Goal: Task Accomplishment & Management: Complete application form

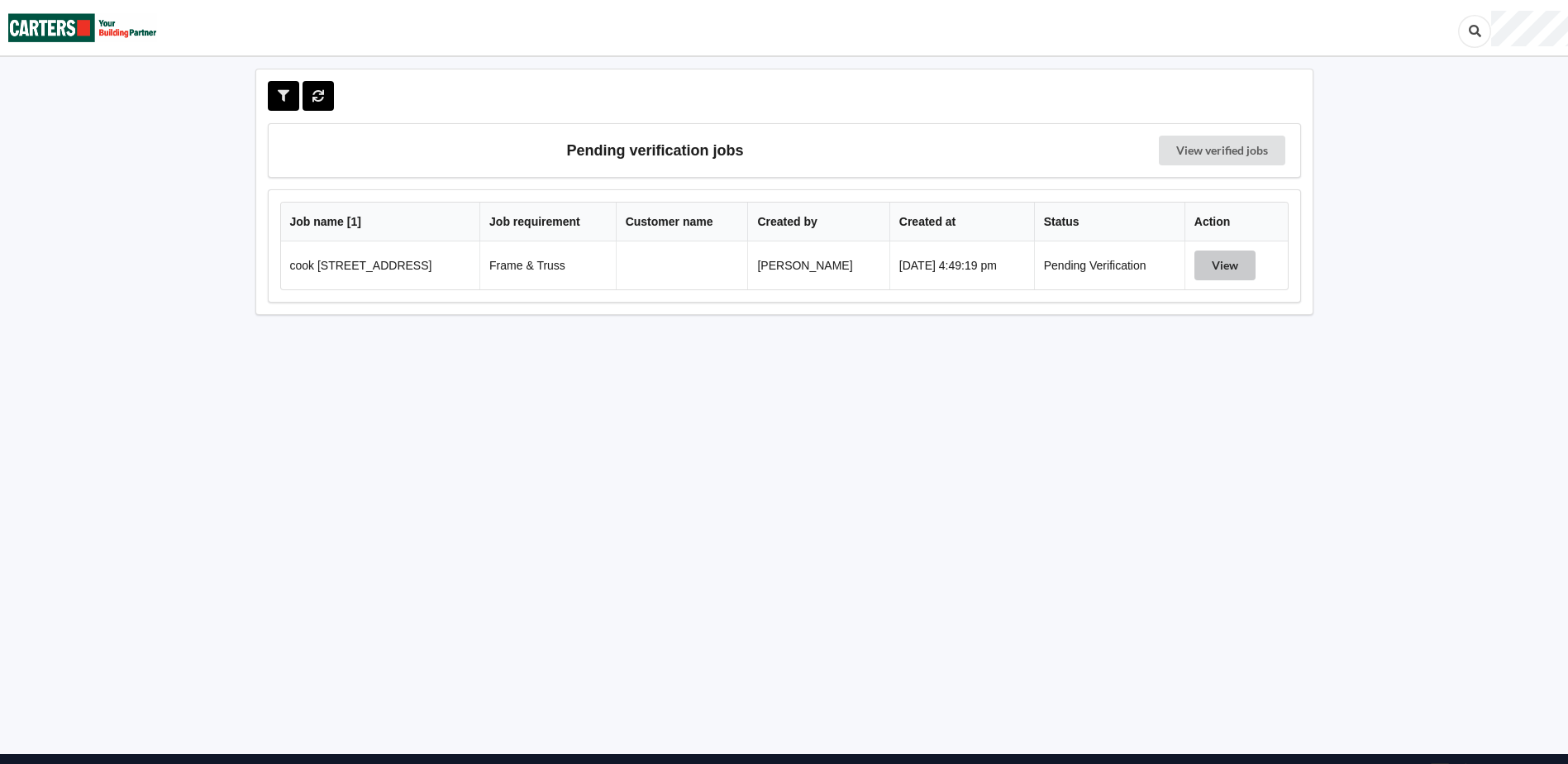
click at [1229, 262] on button "View" at bounding box center [1225, 265] width 61 height 30
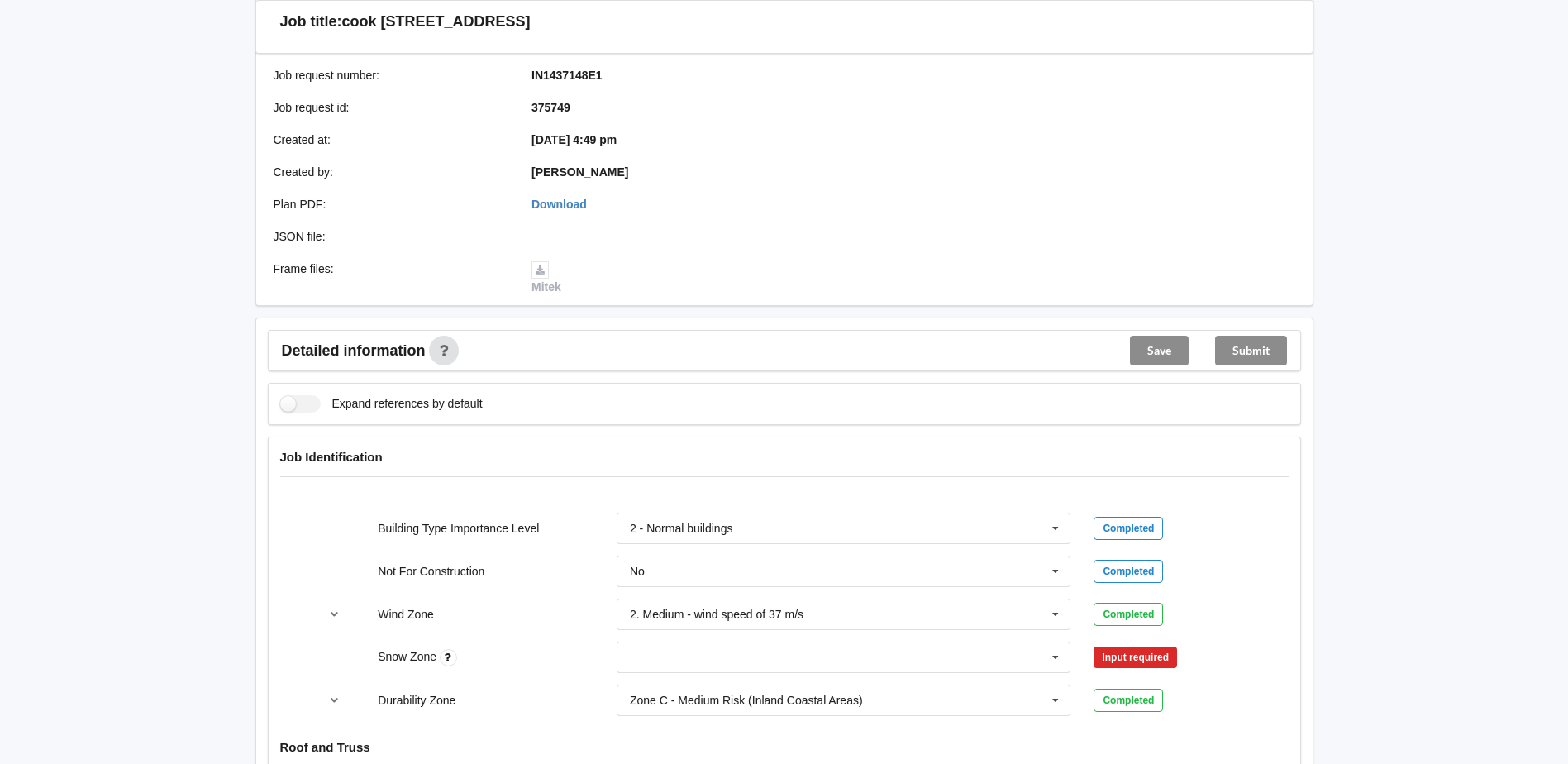
scroll to position [331, 0]
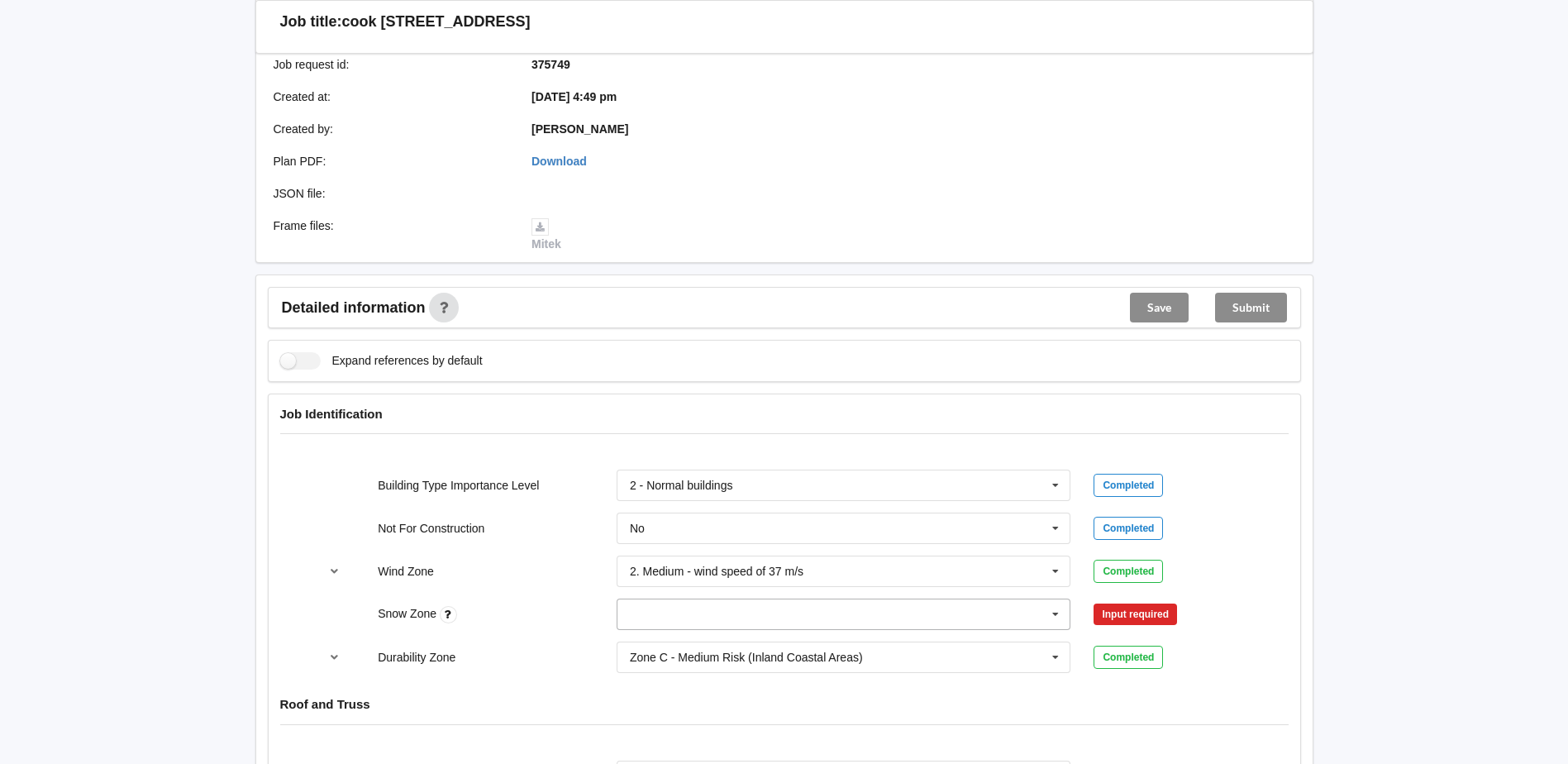
click at [713, 621] on input "text" at bounding box center [844, 614] width 453 height 30
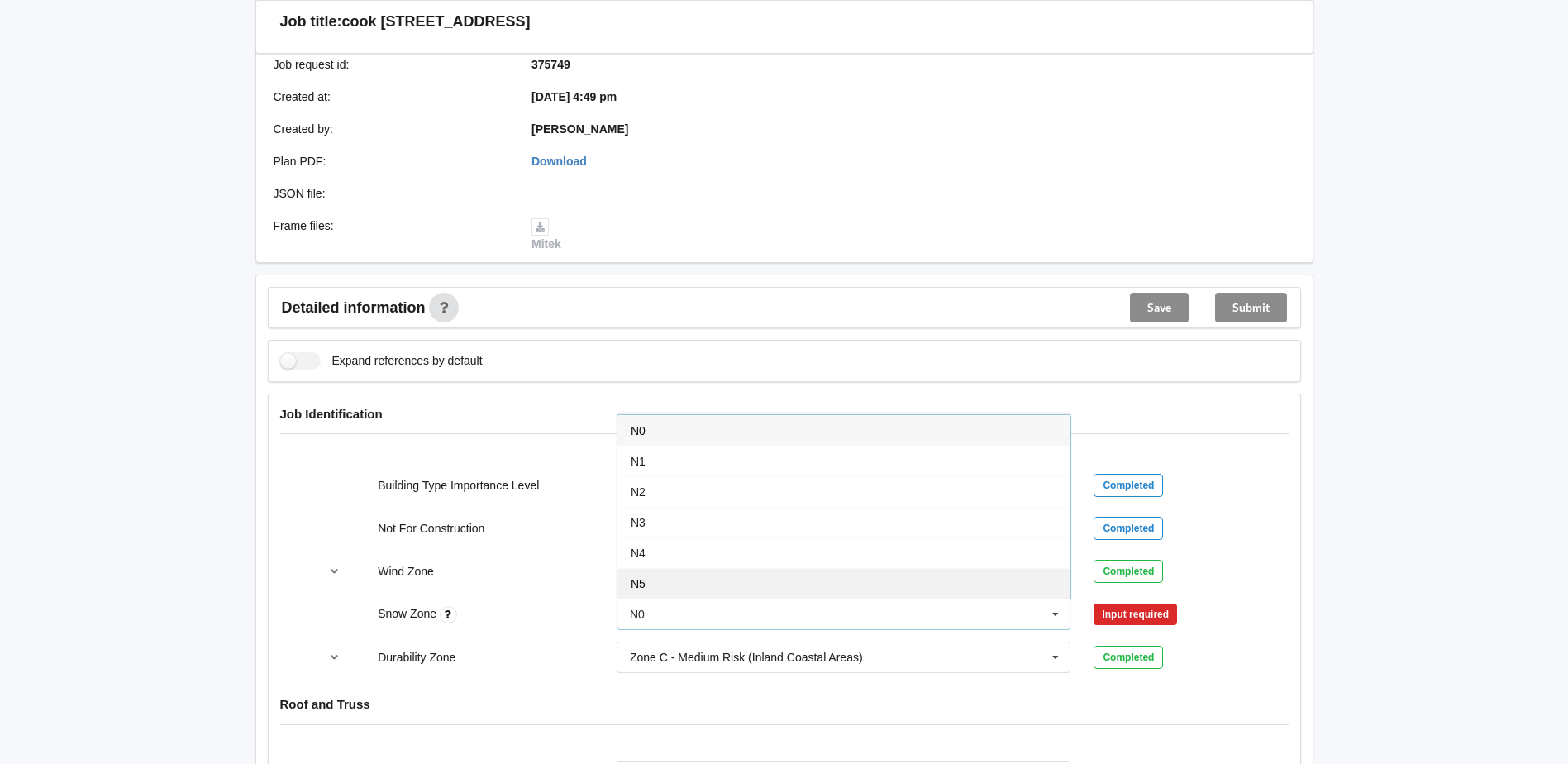
click at [687, 587] on div "N5" at bounding box center [844, 583] width 453 height 30
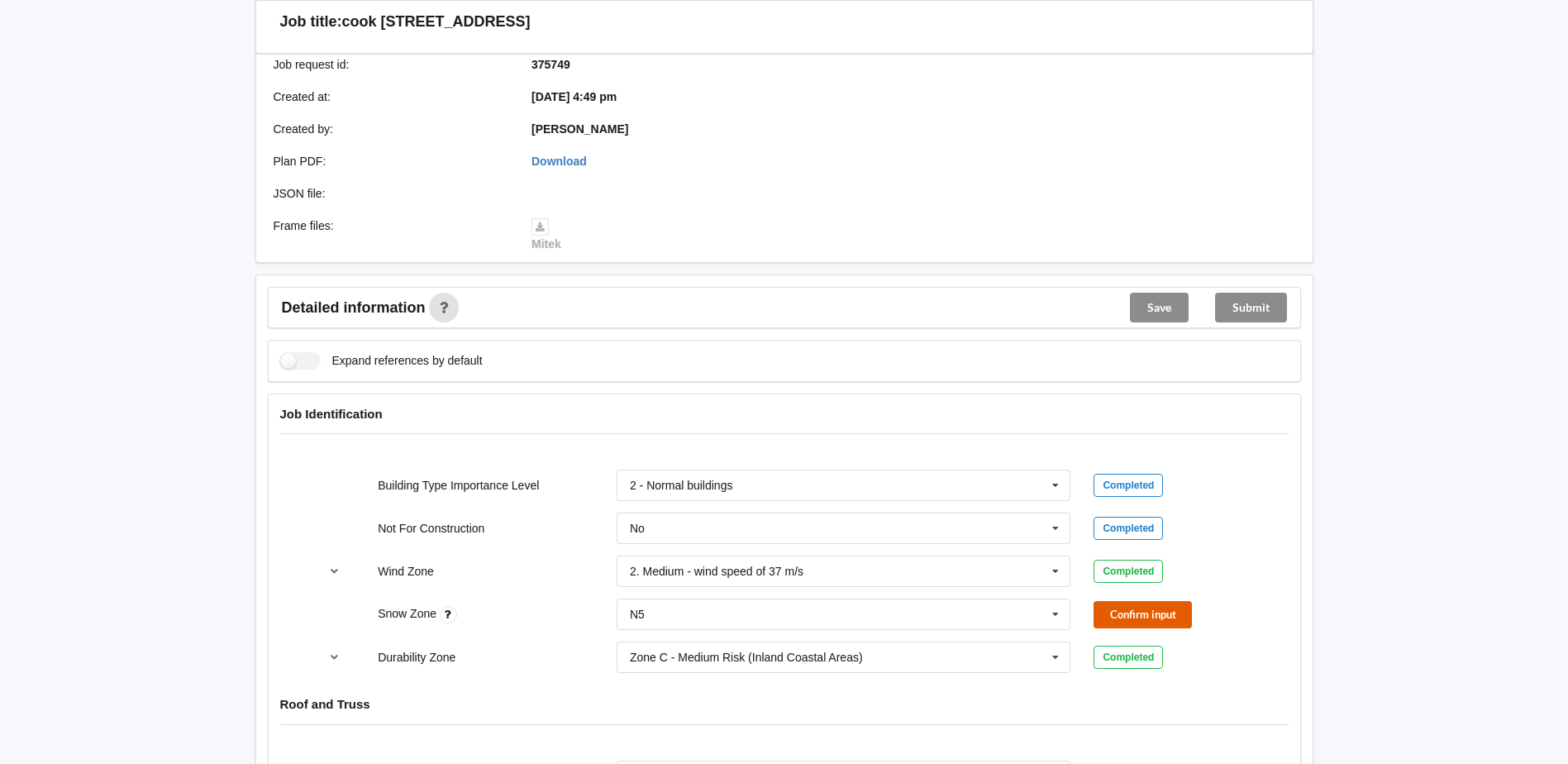
click at [1134, 612] on button "Confirm input" at bounding box center [1142, 615] width 99 height 27
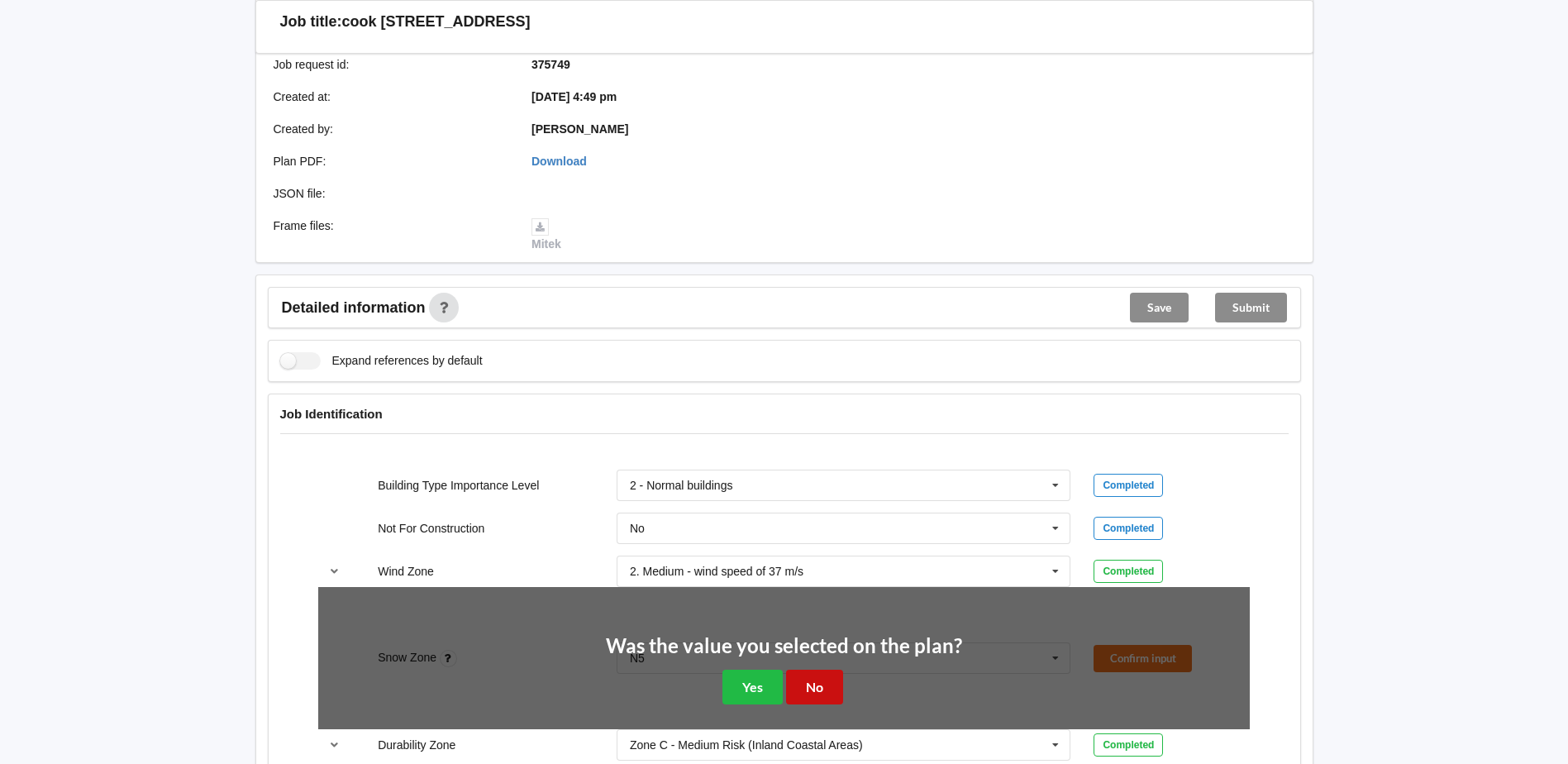
click at [824, 677] on button "No" at bounding box center [815, 686] width 57 height 34
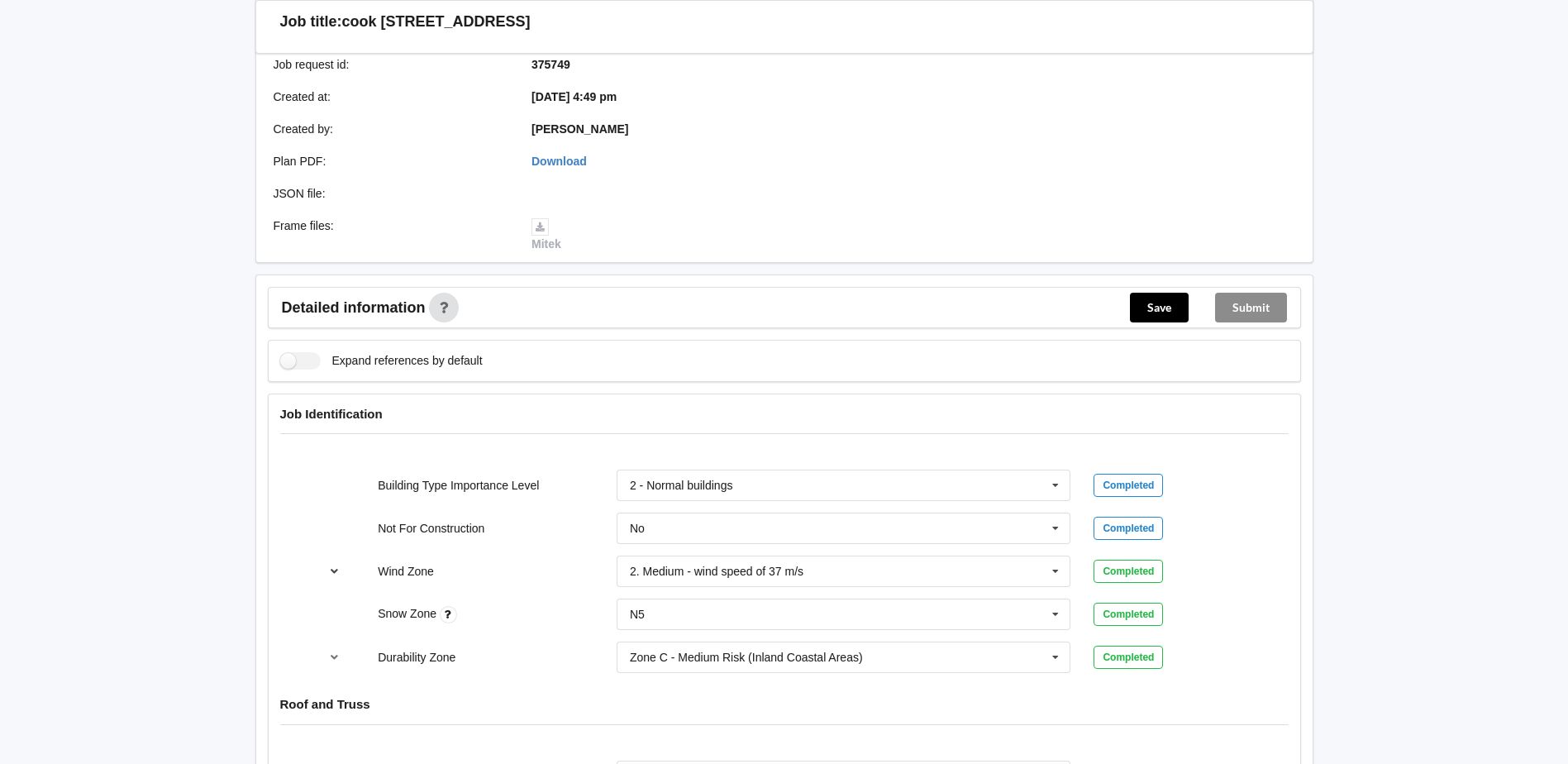
click at [337, 566] on icon "reference-toggle" at bounding box center [334, 571] width 14 height 10
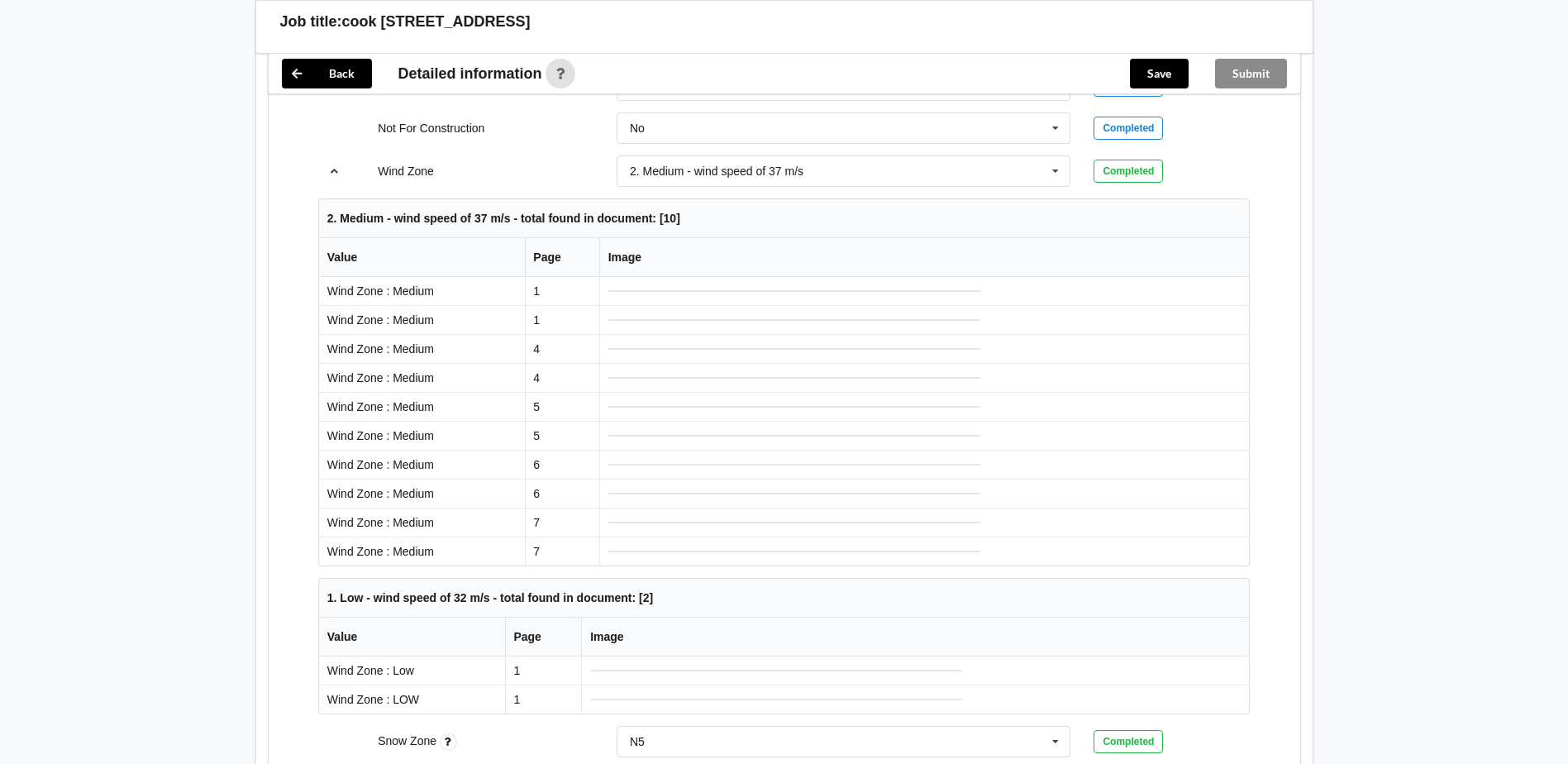
scroll to position [414, 0]
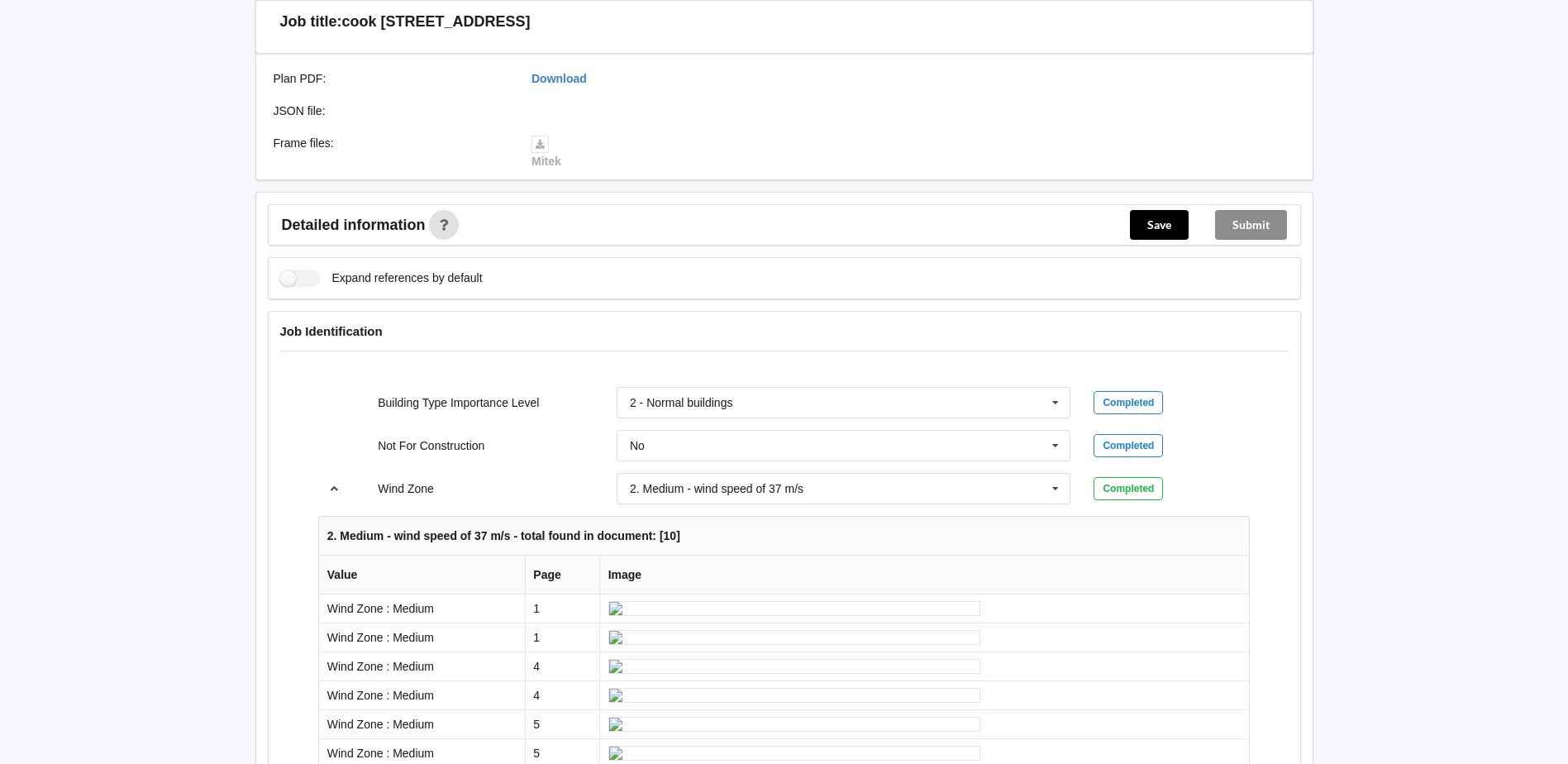
click at [328, 480] on button "reference-toggle" at bounding box center [334, 488] width 32 height 30
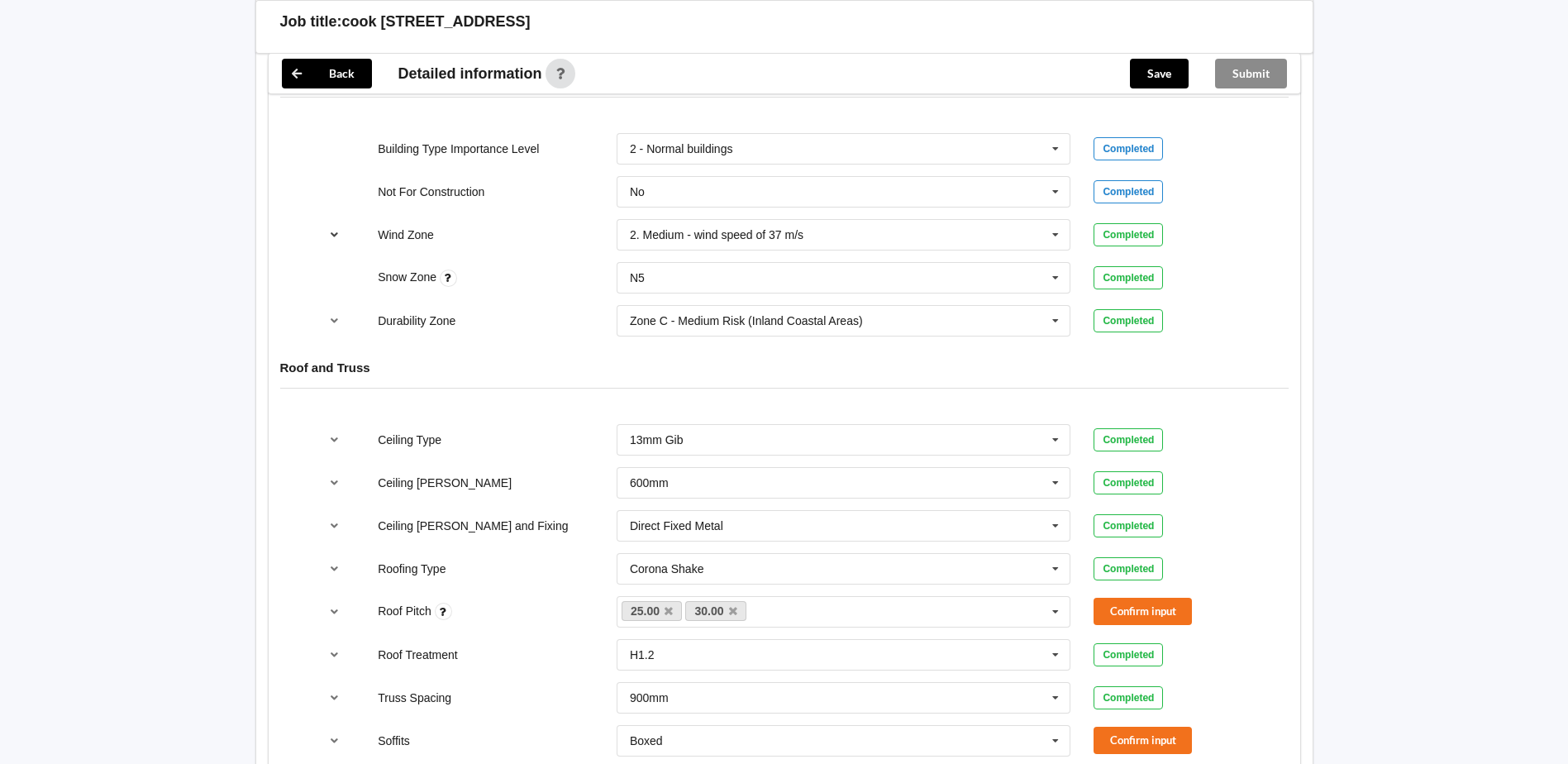
scroll to position [826, 0]
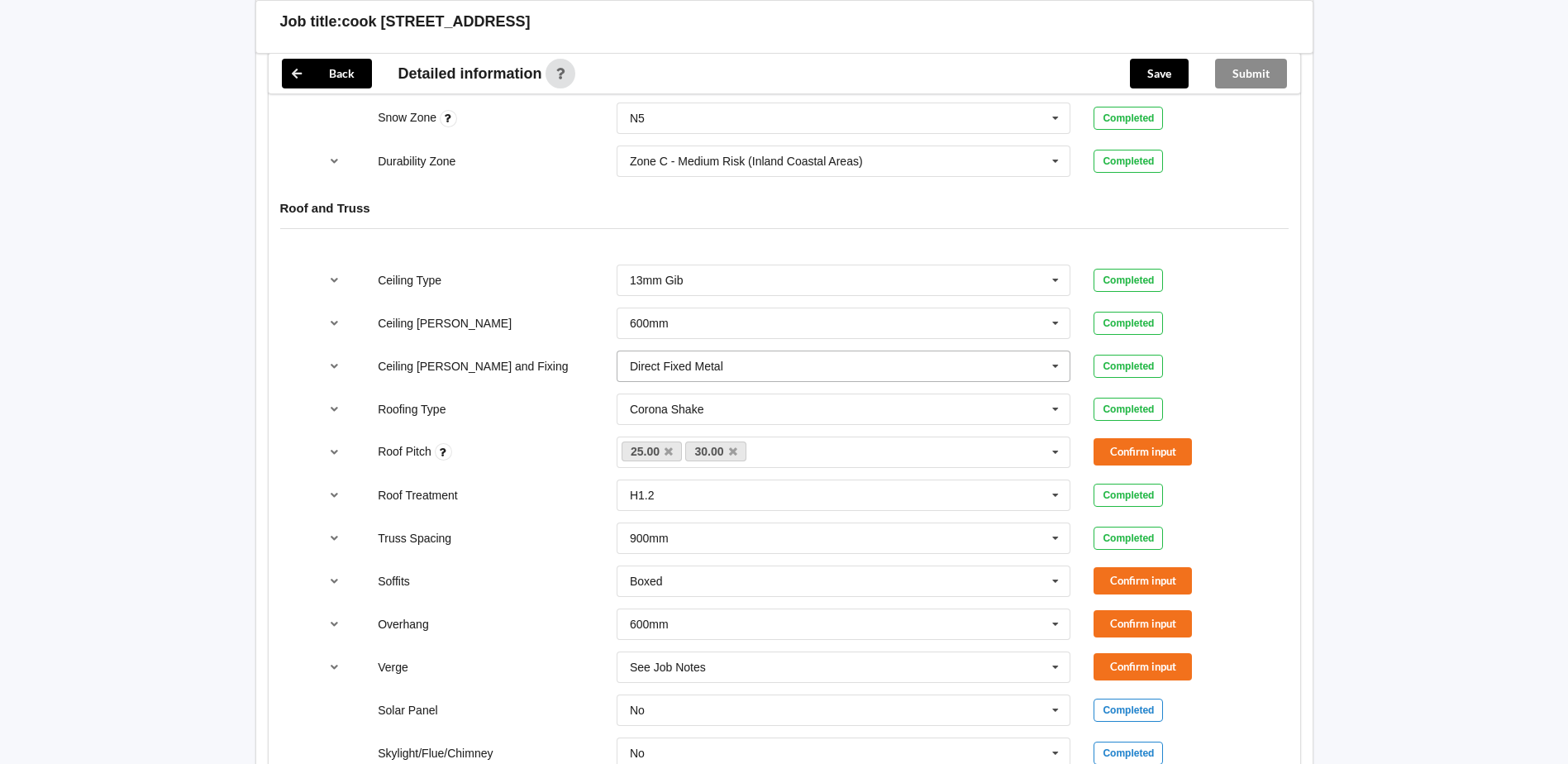
click at [820, 373] on input "text" at bounding box center [844, 366] width 453 height 30
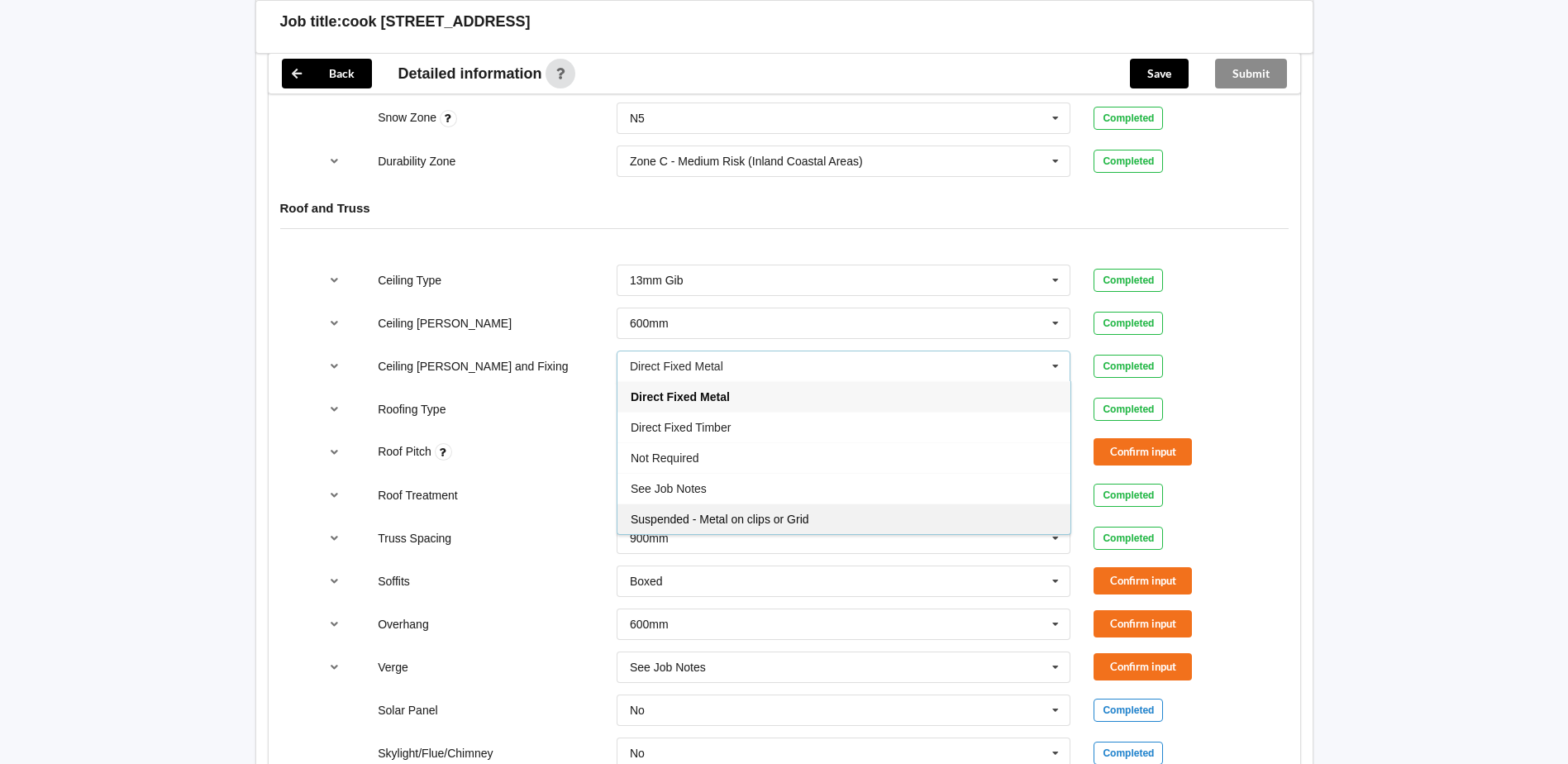
click at [767, 516] on span "Suspended - Metal on clips or Grid" at bounding box center [719, 519] width 178 height 14
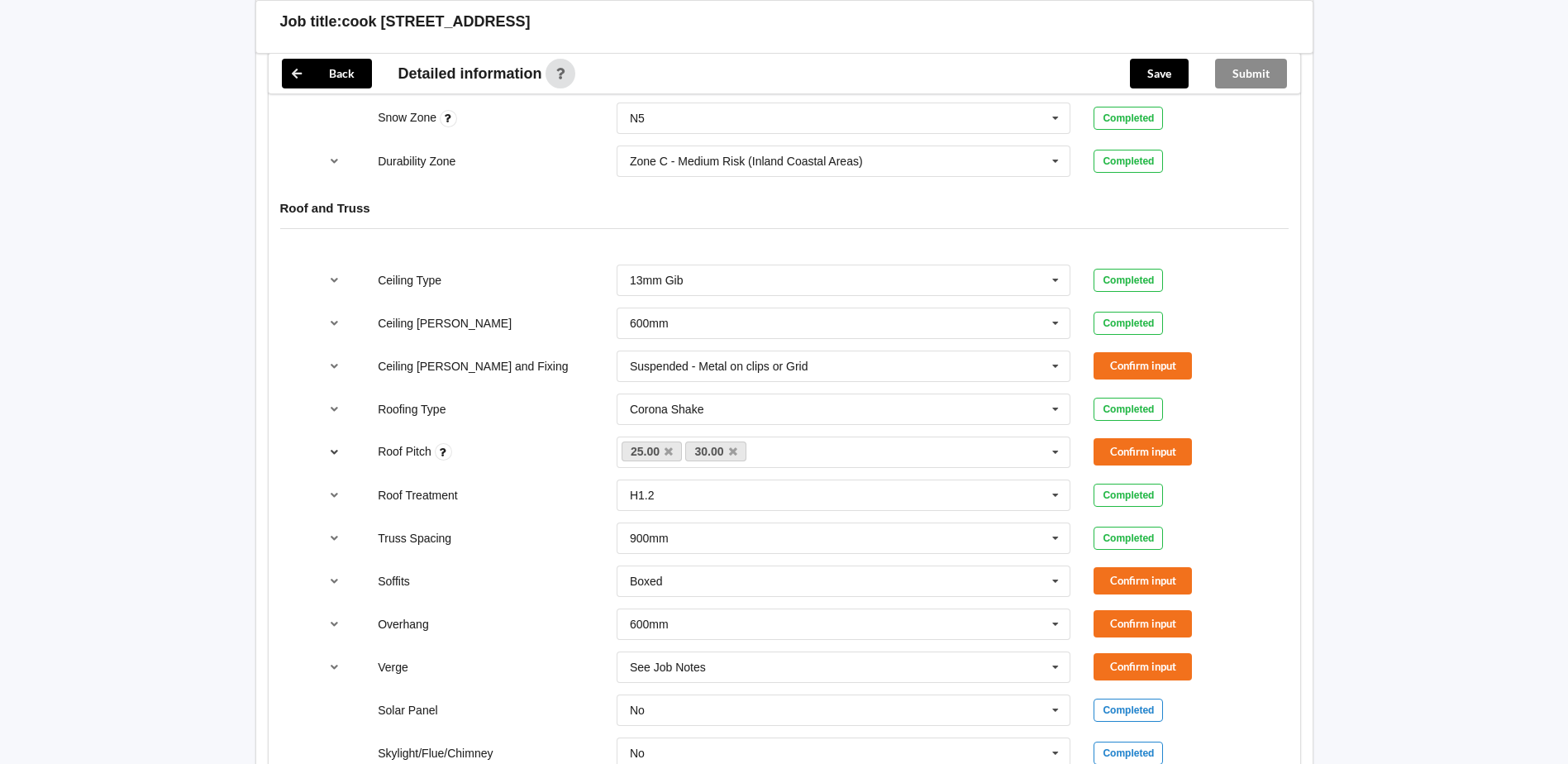
click at [335, 451] on icon "reference-toggle" at bounding box center [334, 452] width 14 height 10
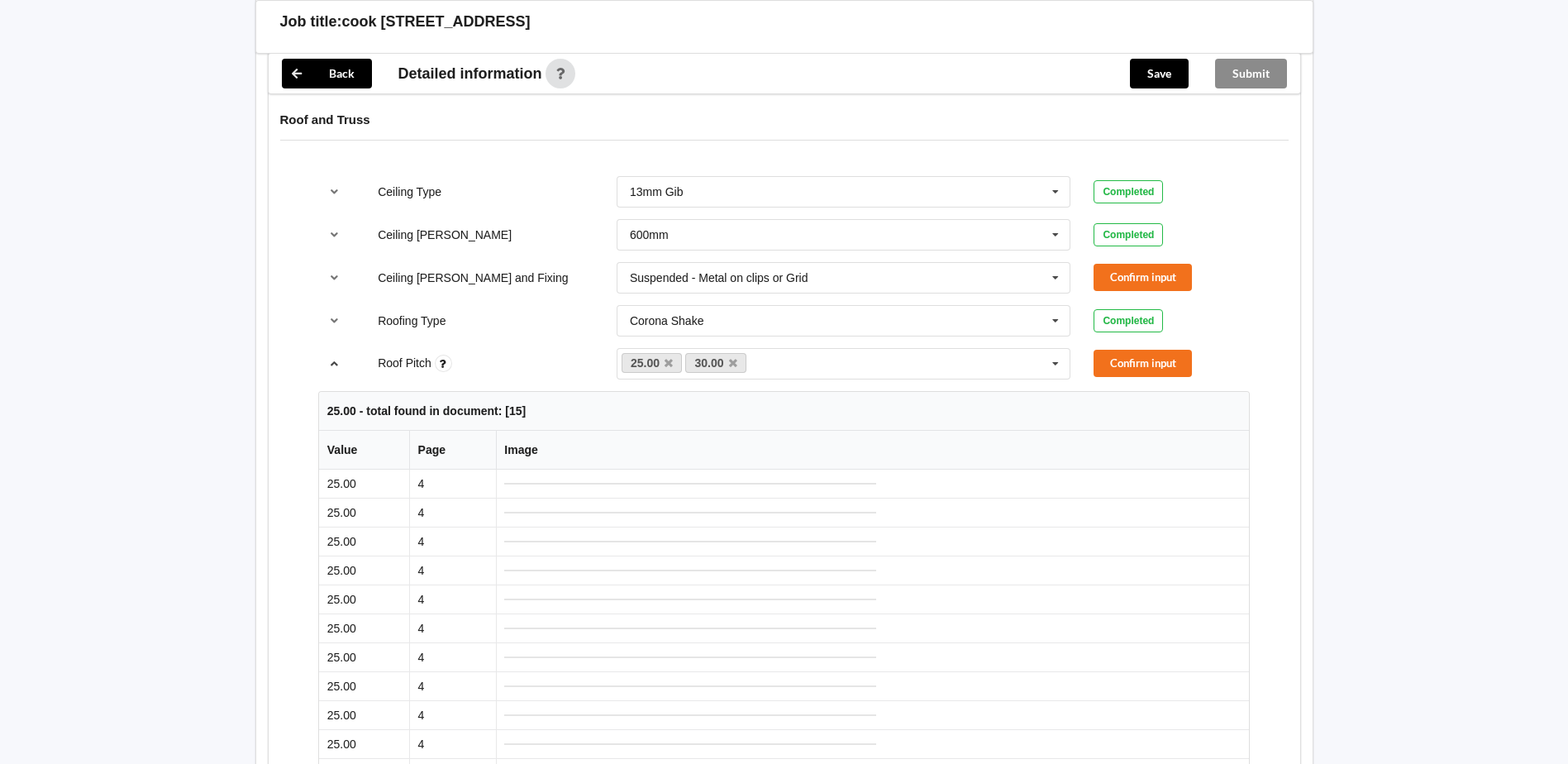
scroll to position [909, 0]
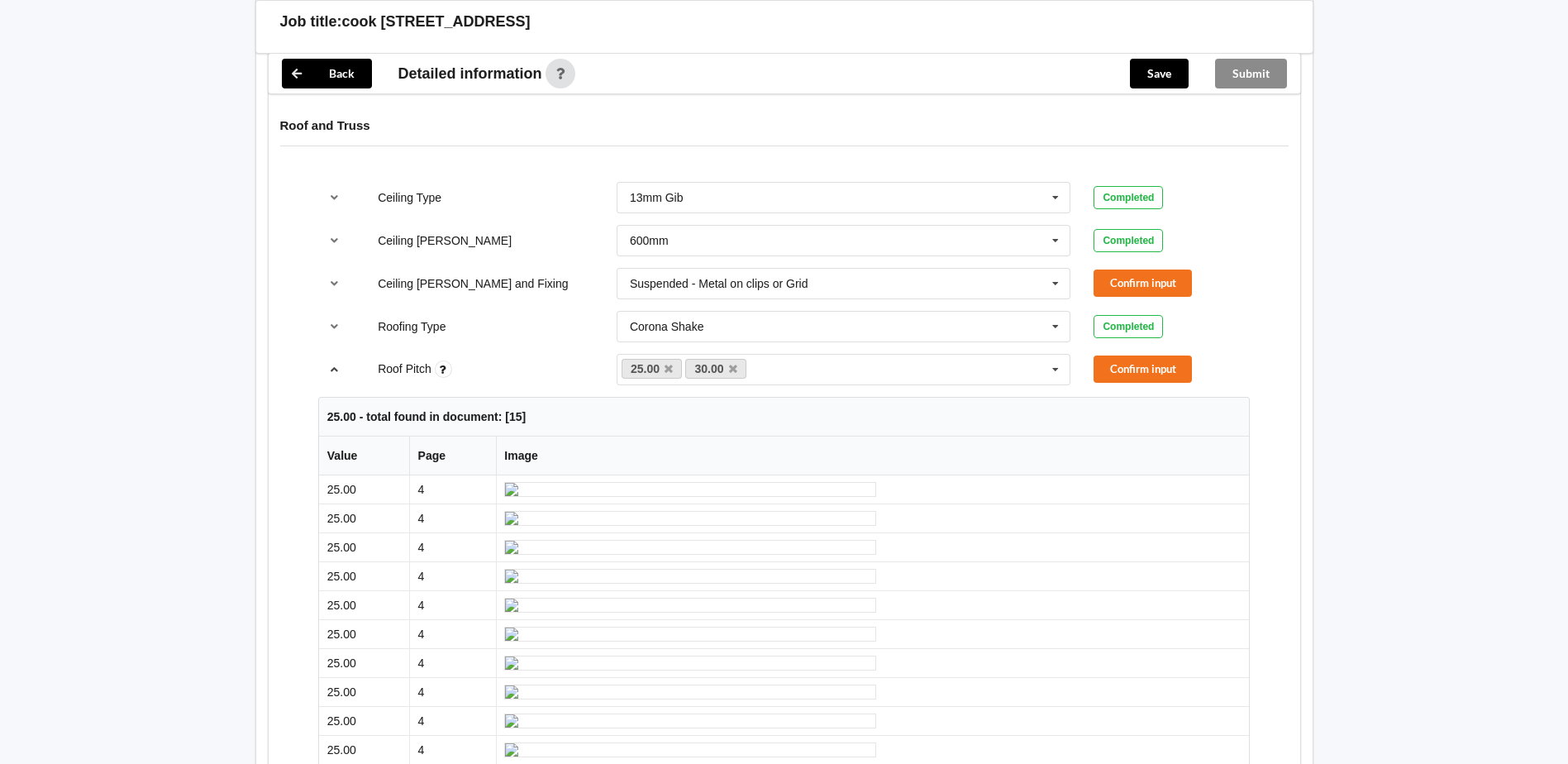
click at [336, 372] on icon "reference-toggle" at bounding box center [334, 369] width 14 height 10
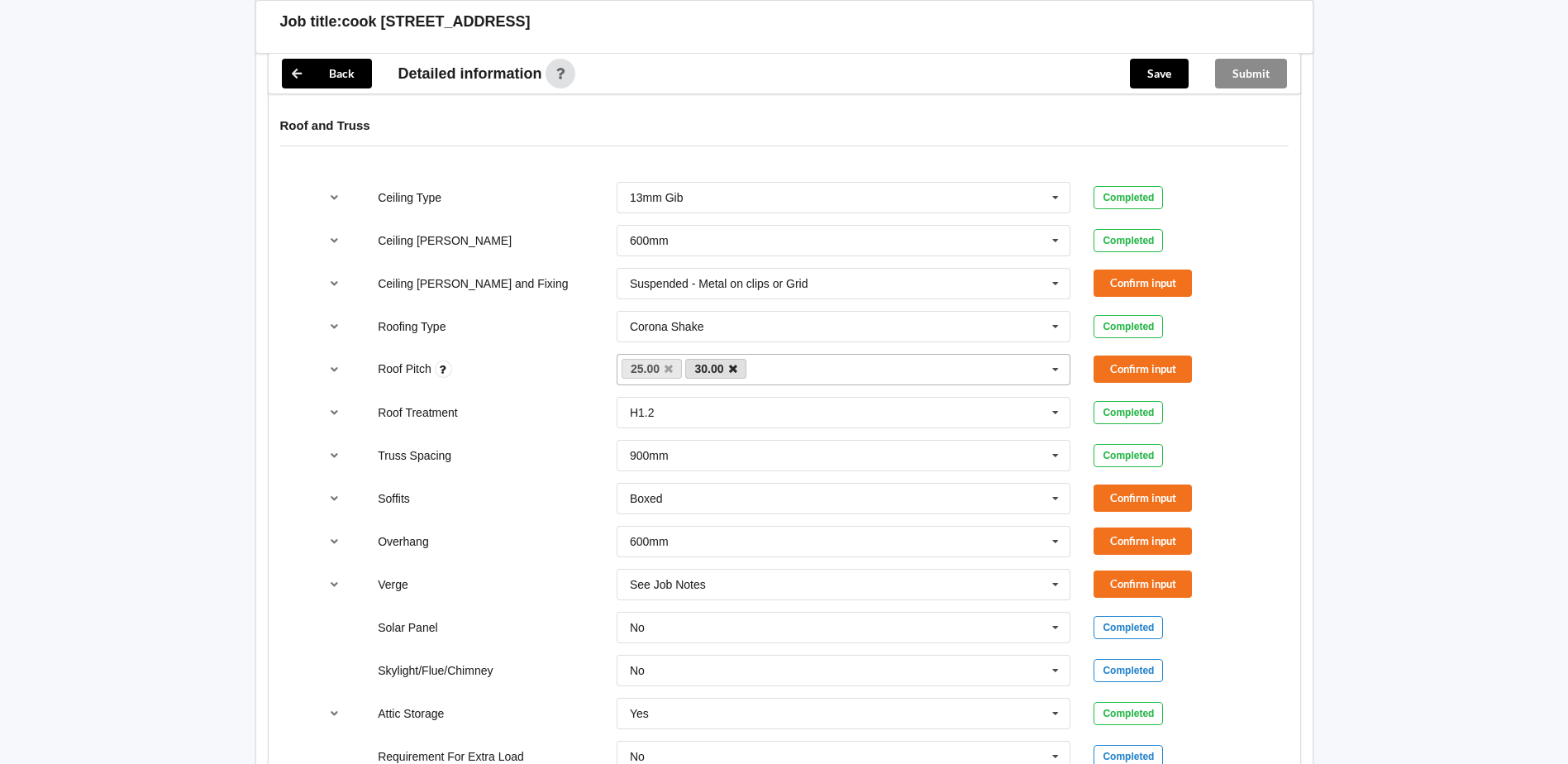
click at [735, 372] on icon at bounding box center [734, 369] width 8 height 11
click at [1157, 572] on button "Confirm input" at bounding box center [1142, 584] width 99 height 27
click at [1134, 526] on div "Overhang 600mm 300mm 450mm 600mm 750mm Multiple Values – See As Per Plan None S…" at bounding box center [784, 541] width 955 height 55
click at [1134, 501] on button "Confirm input" at bounding box center [1142, 498] width 99 height 27
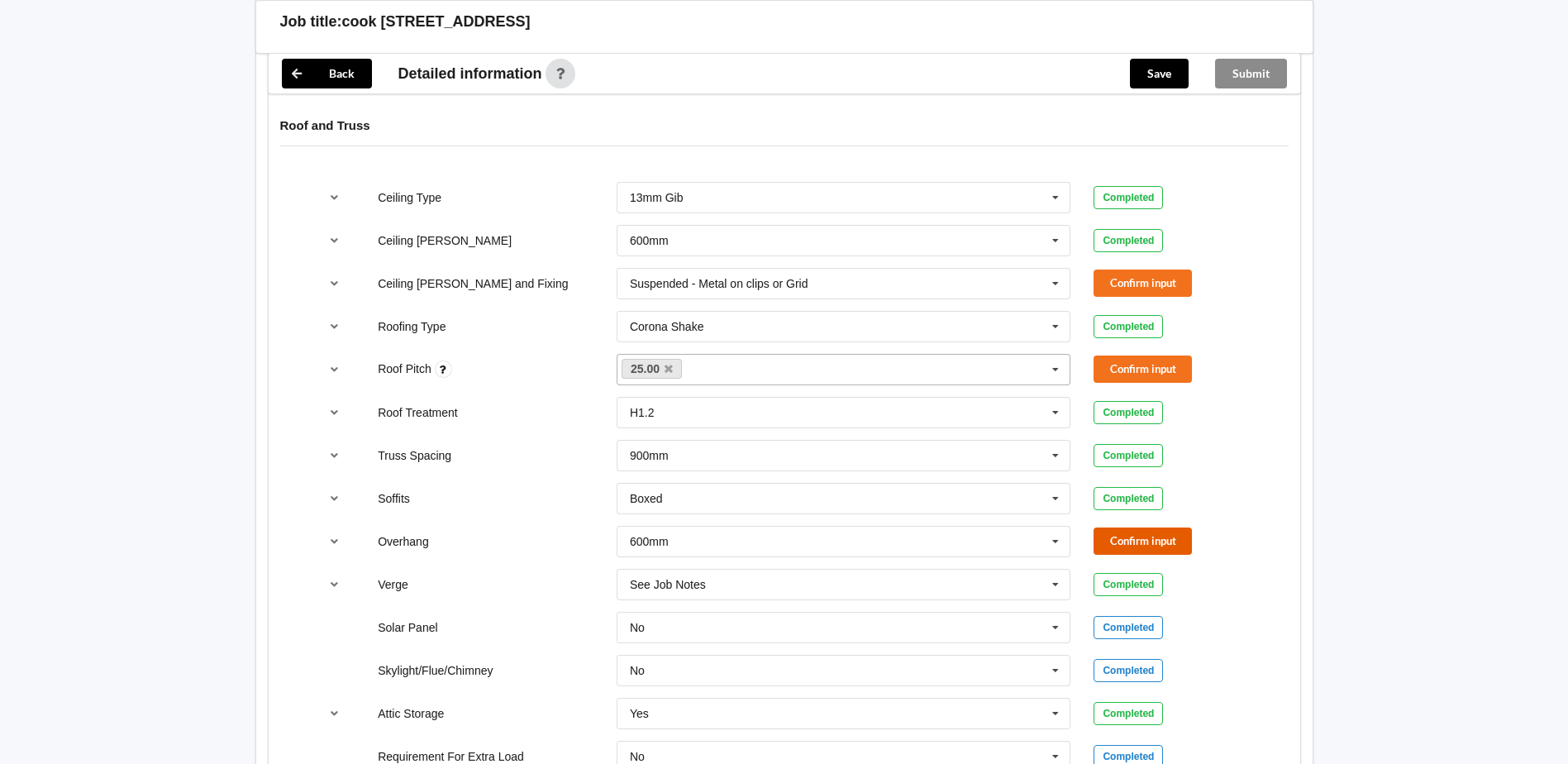
click at [1130, 537] on button "Confirm input" at bounding box center [1142, 541] width 99 height 27
click at [1107, 381] on button "Confirm input" at bounding box center [1142, 369] width 99 height 27
click at [1144, 286] on button "Confirm input" at bounding box center [1142, 283] width 99 height 27
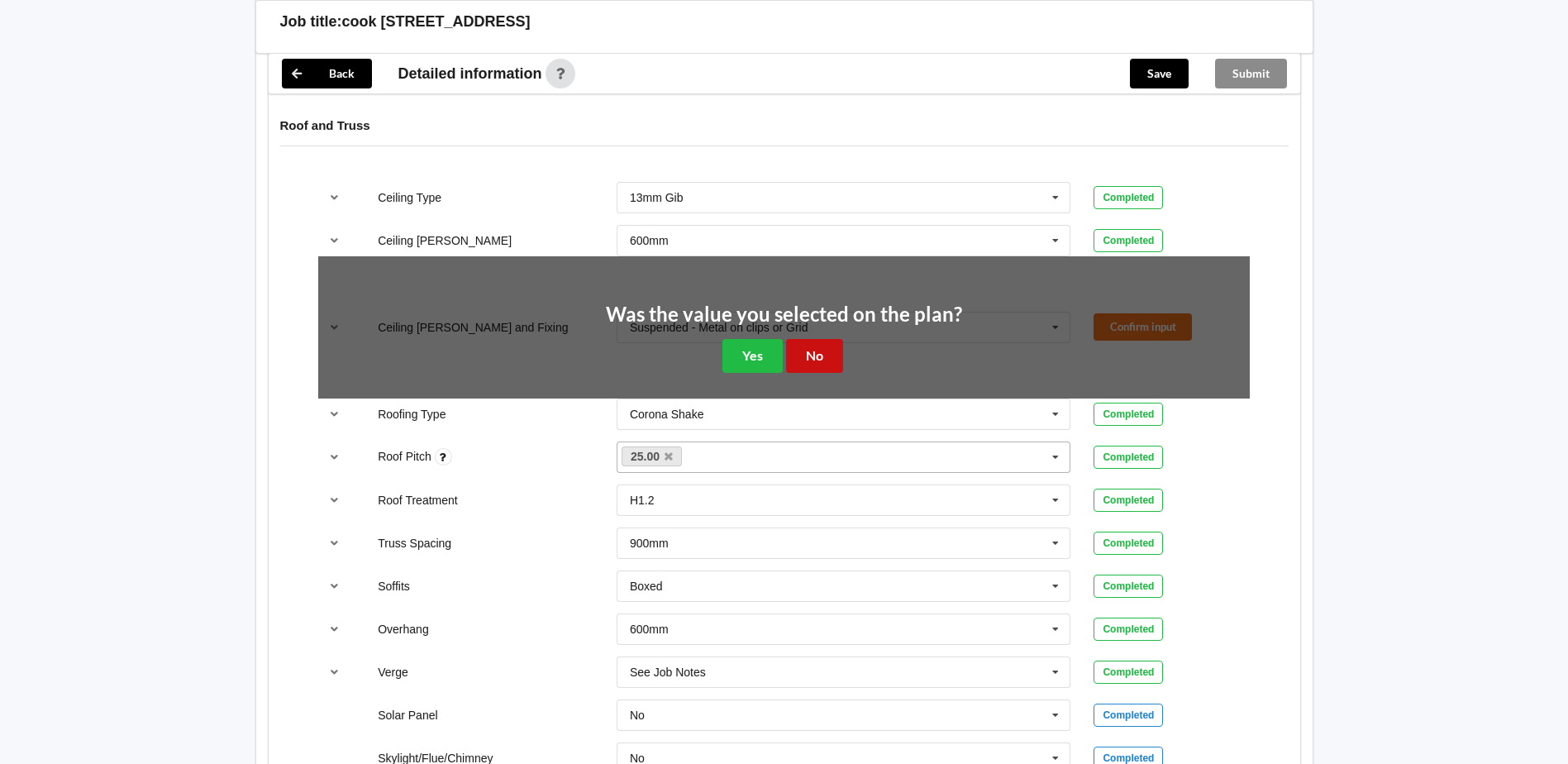
click at [835, 359] on button "No" at bounding box center [815, 355] width 57 height 34
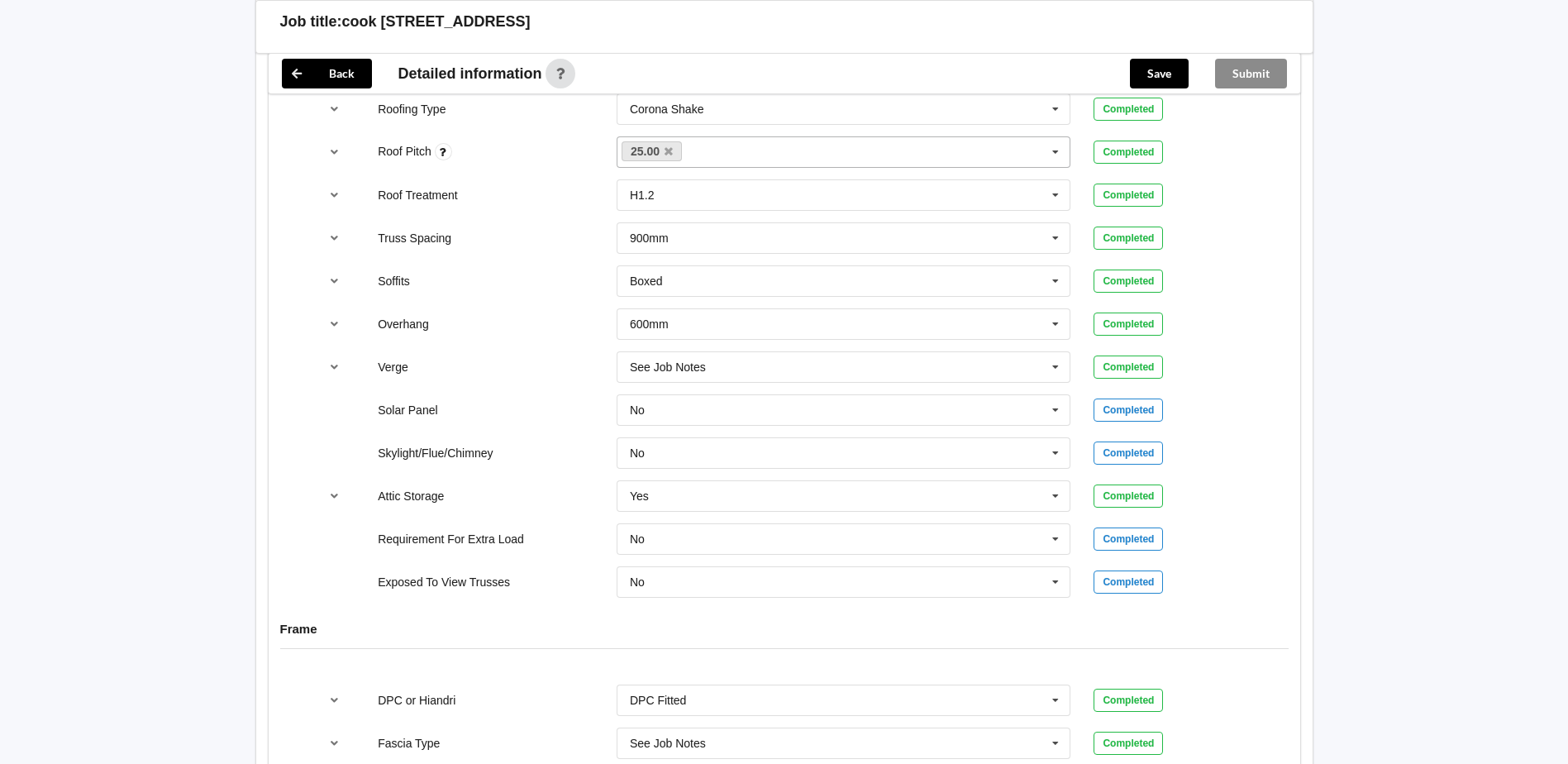
scroll to position [1322, 0]
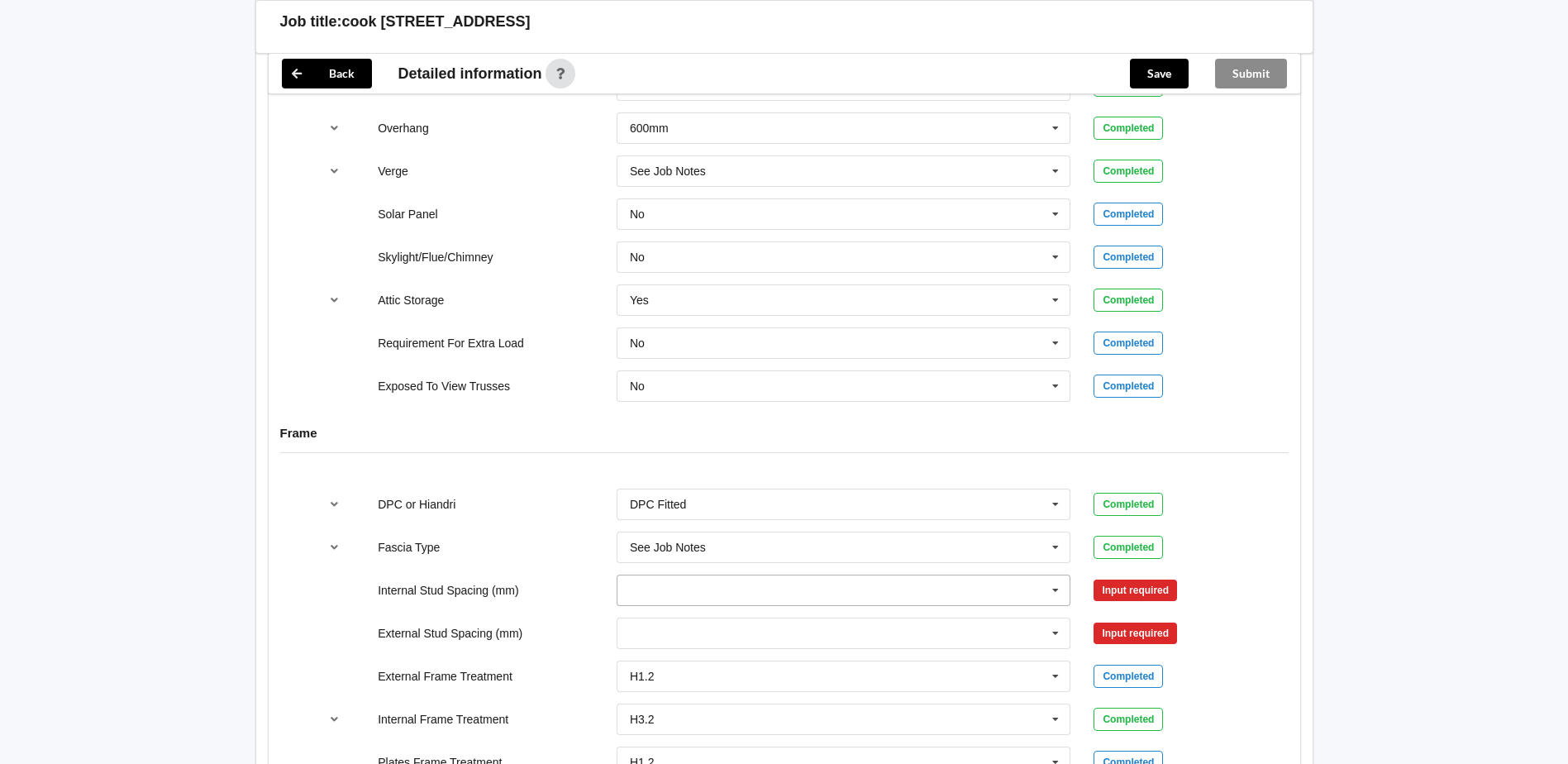
click at [713, 597] on input "text" at bounding box center [844, 589] width 453 height 30
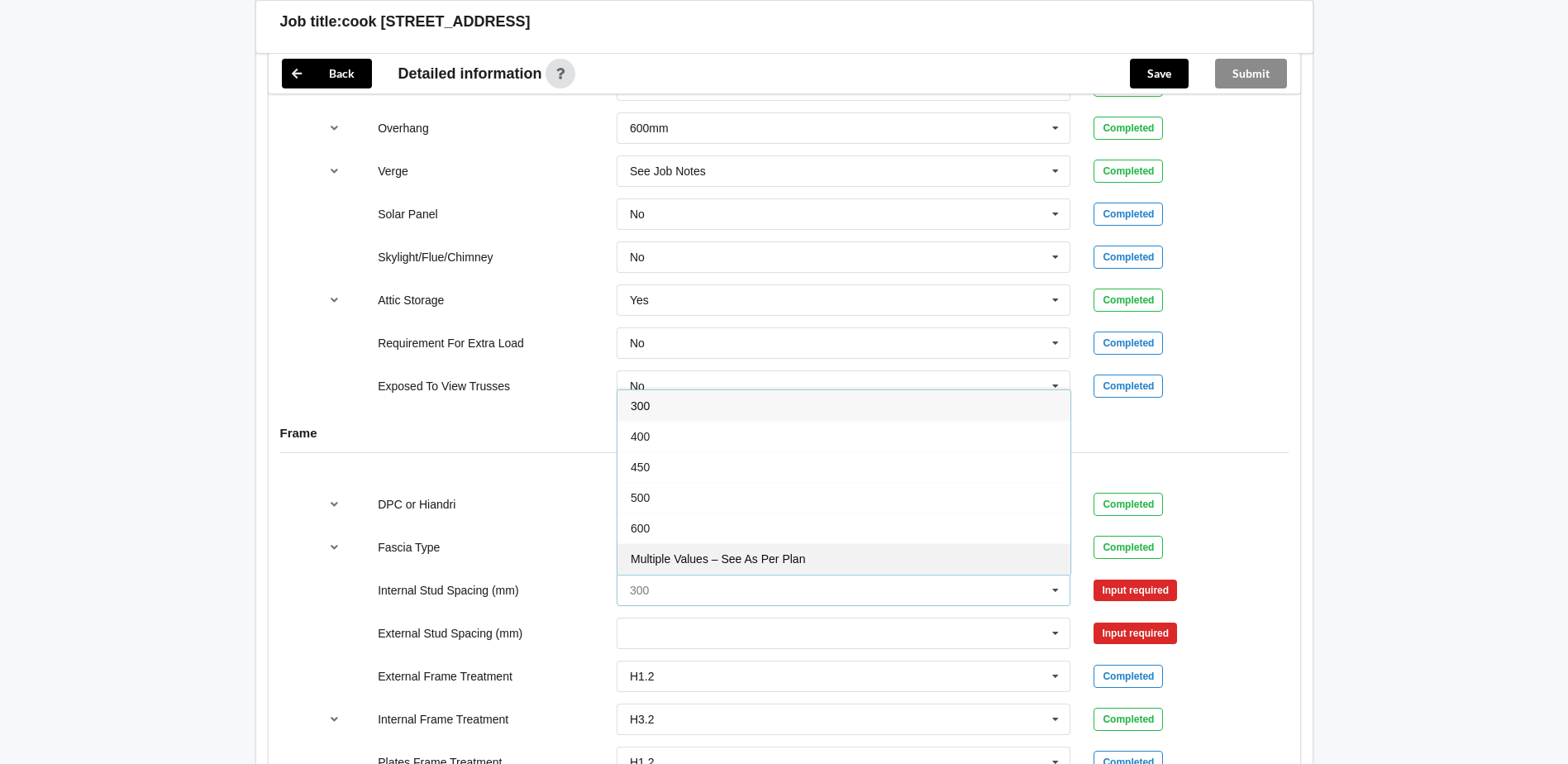
scroll to position [60, 0]
click at [710, 564] on div "See Job Notes" at bounding box center [844, 559] width 453 height 30
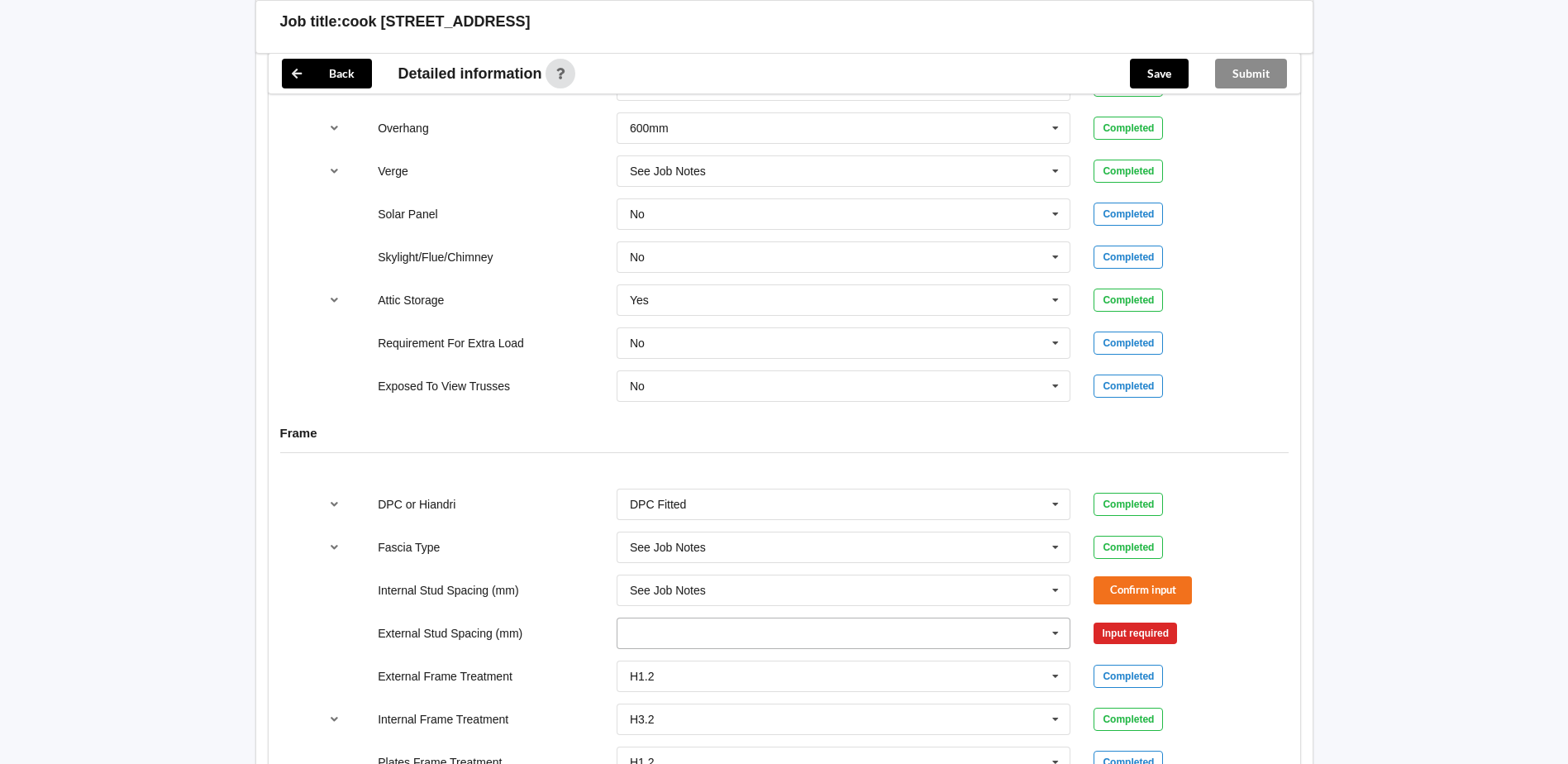
click at [706, 633] on input "text" at bounding box center [844, 632] width 453 height 30
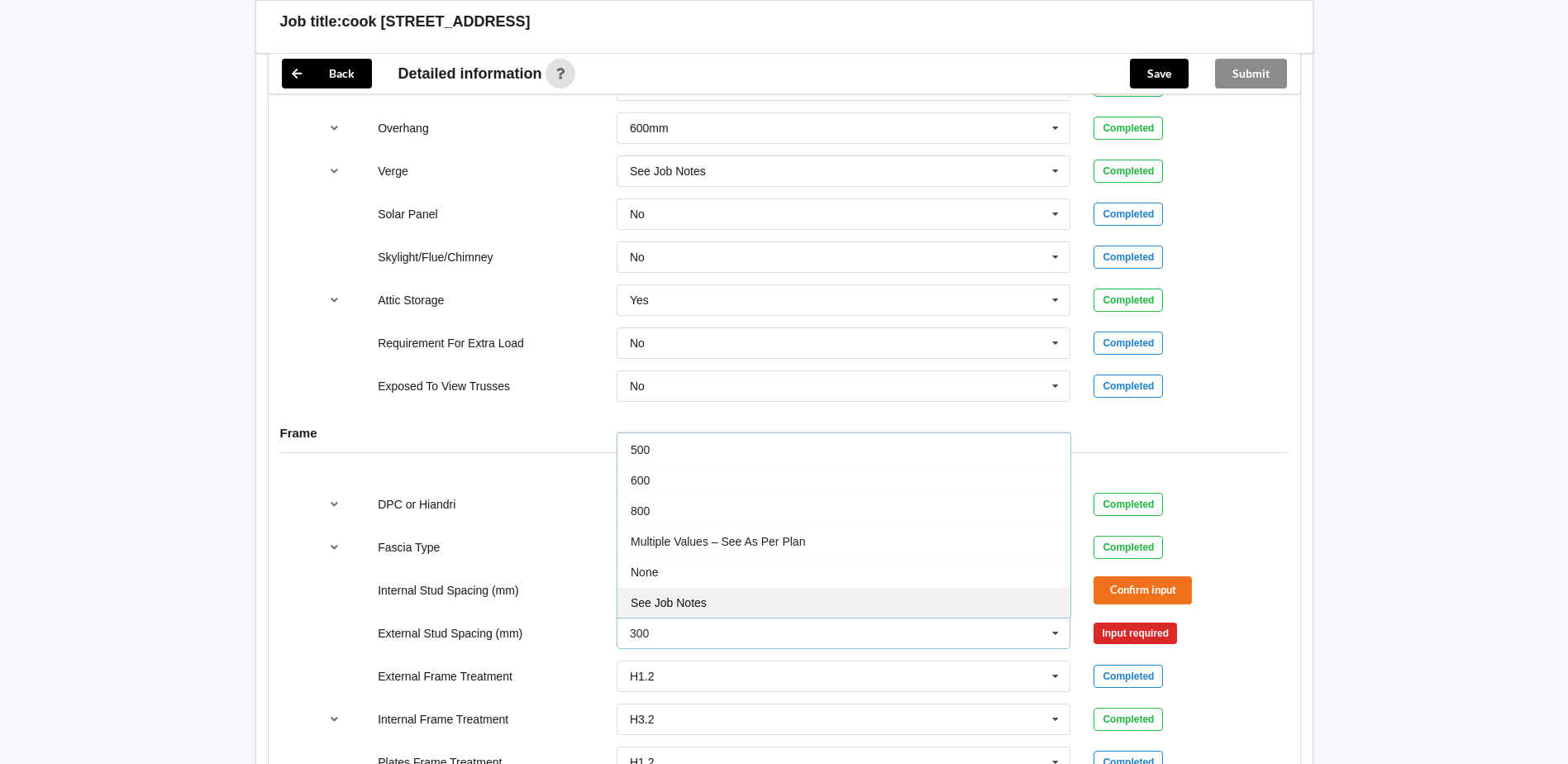
click at [703, 604] on span "See Job Notes" at bounding box center [669, 603] width 76 height 14
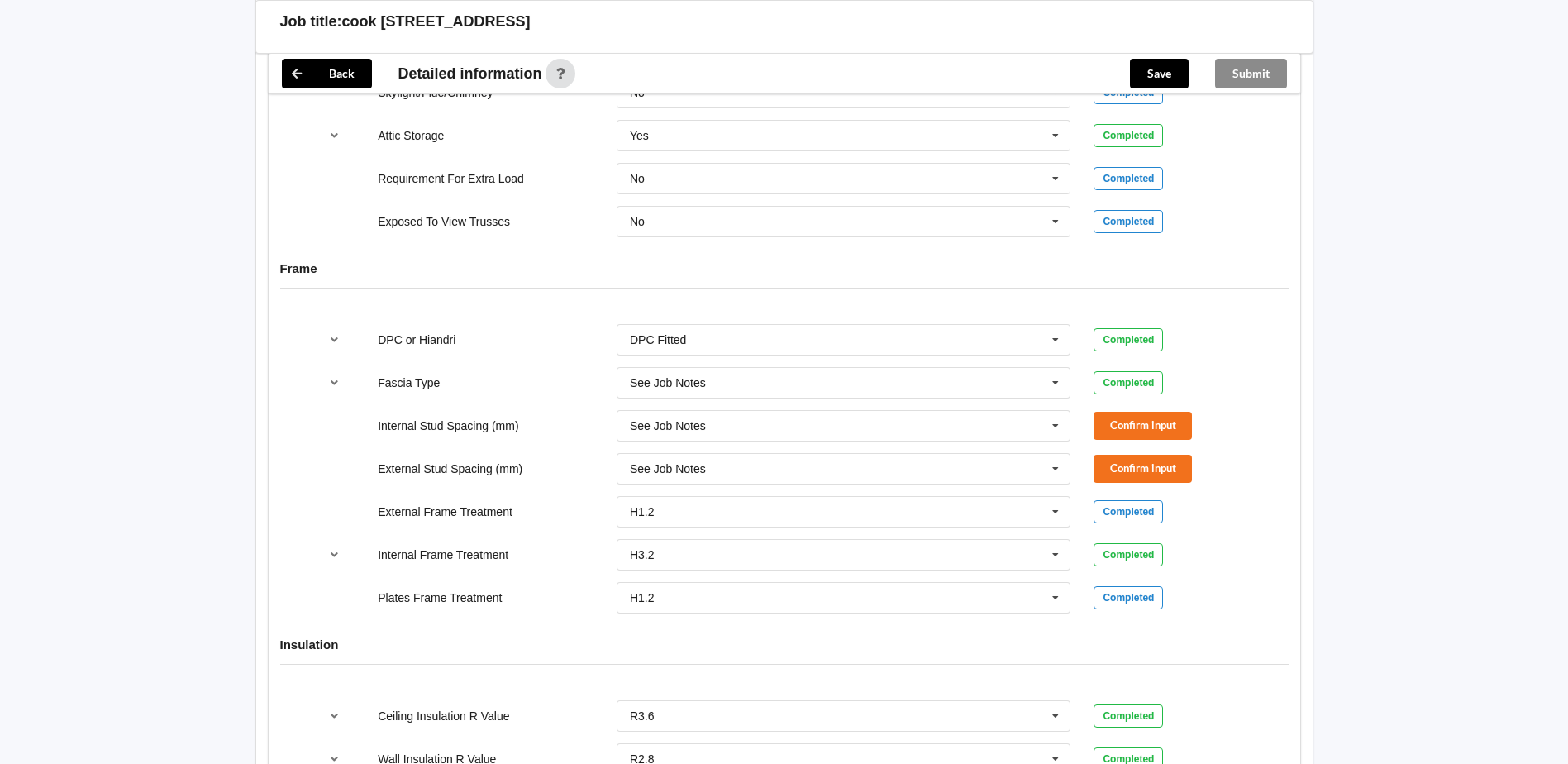
scroll to position [1487, 0]
click at [330, 555] on icon "reference-toggle" at bounding box center [334, 553] width 14 height 10
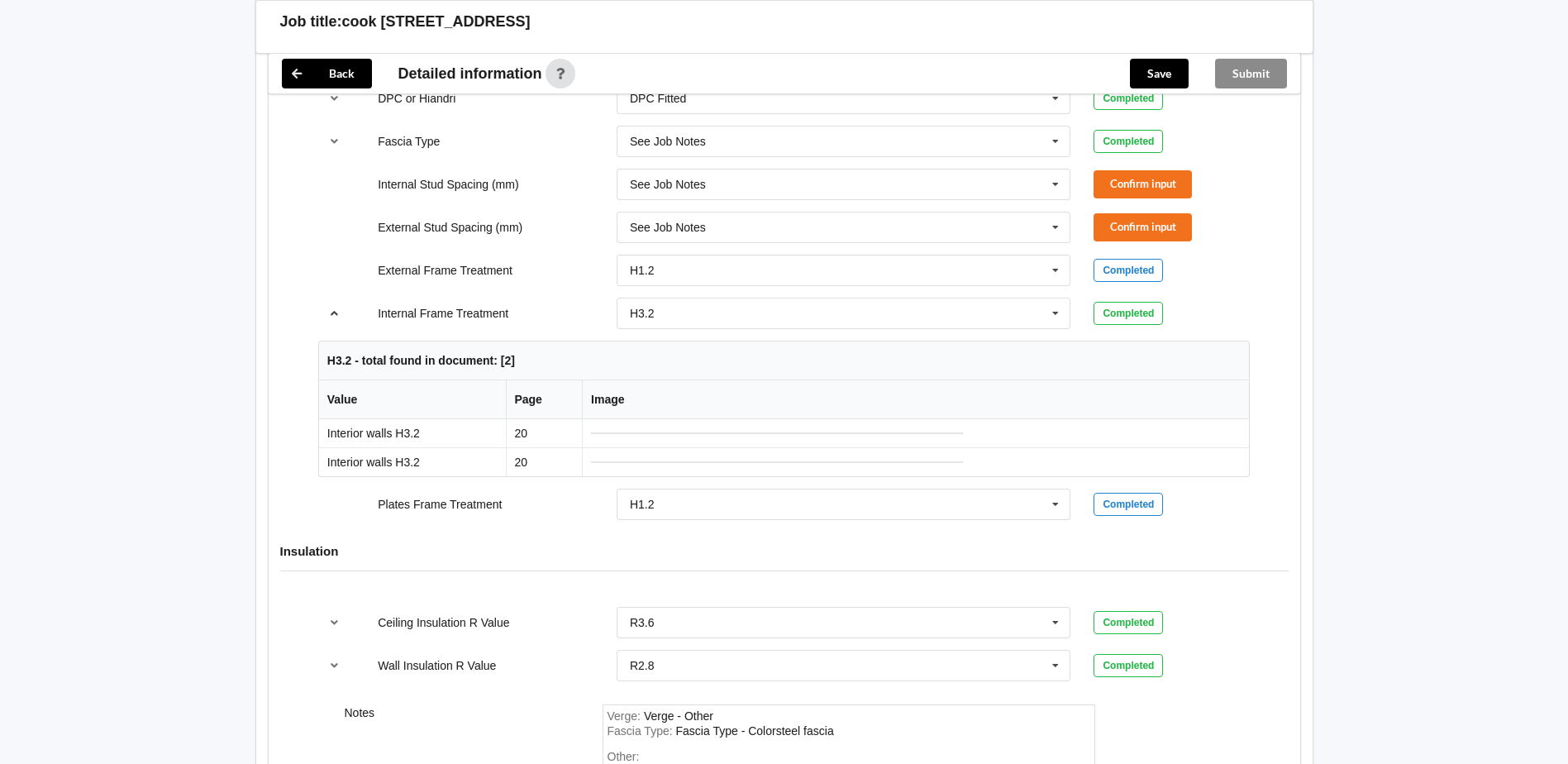
scroll to position [1736, 0]
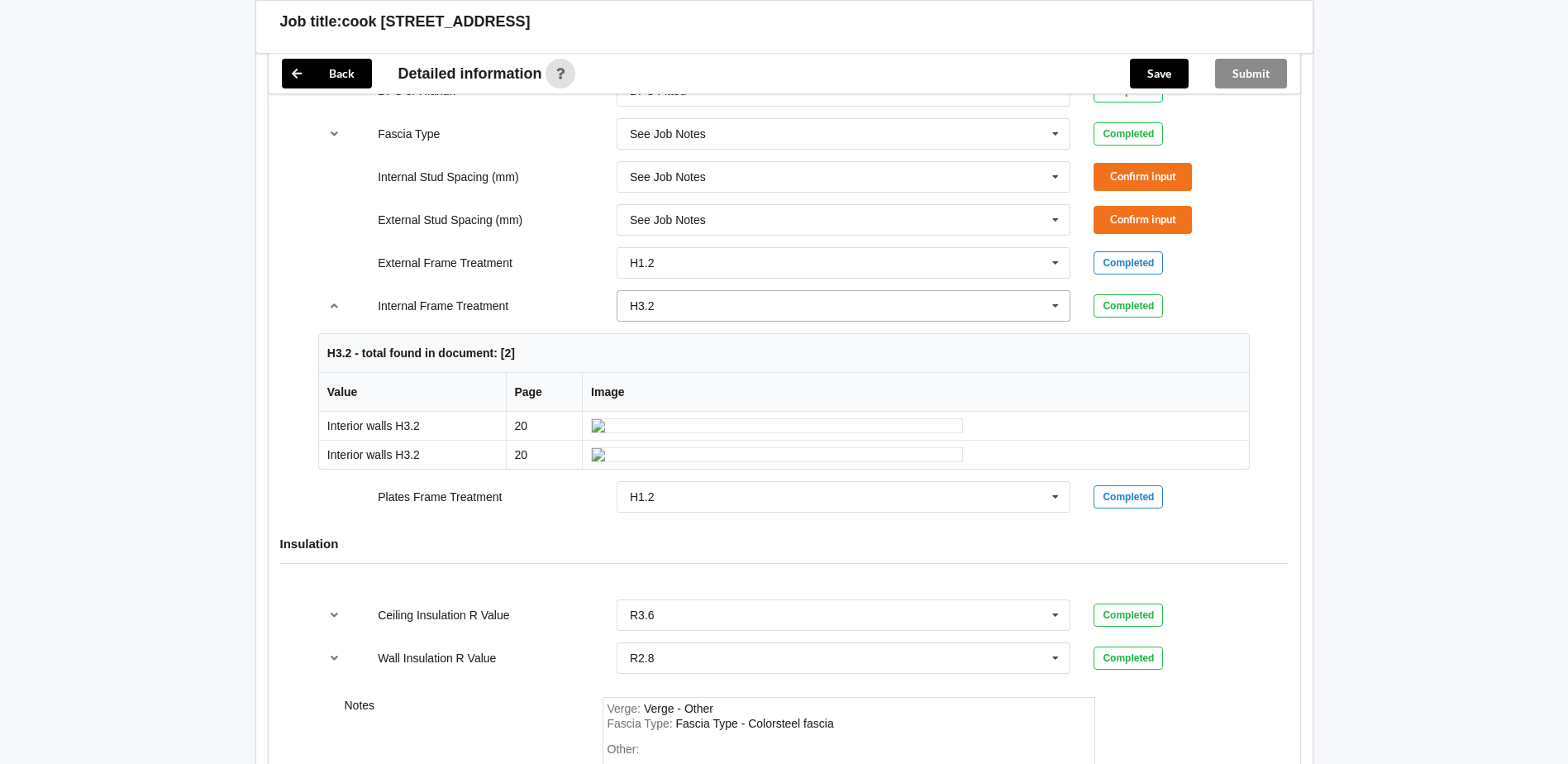
click at [758, 301] on input "text" at bounding box center [844, 306] width 453 height 30
click at [730, 327] on div "H1.2" at bounding box center [844, 336] width 453 height 30
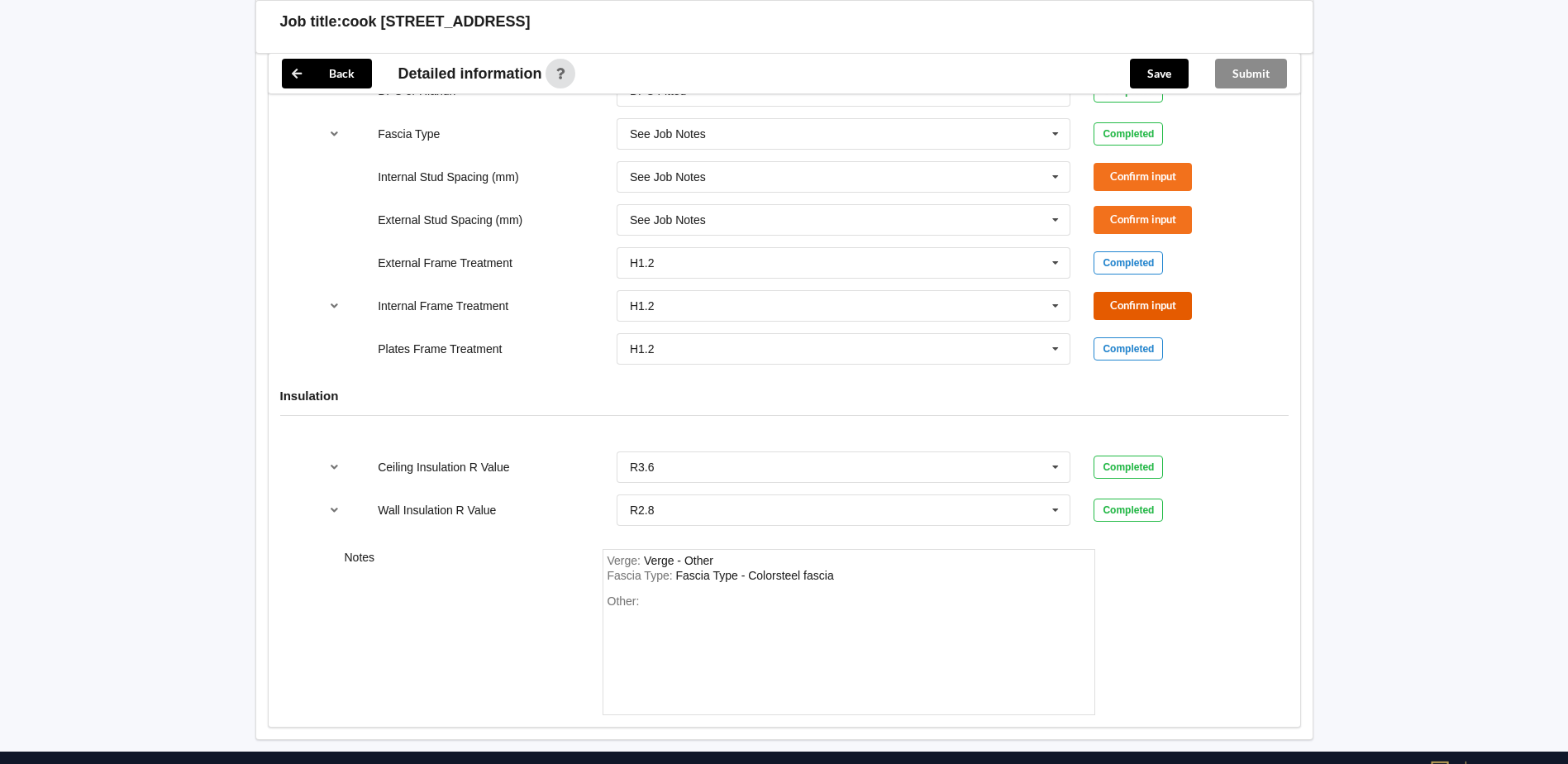
click at [1104, 304] on button "Confirm input" at bounding box center [1142, 306] width 99 height 27
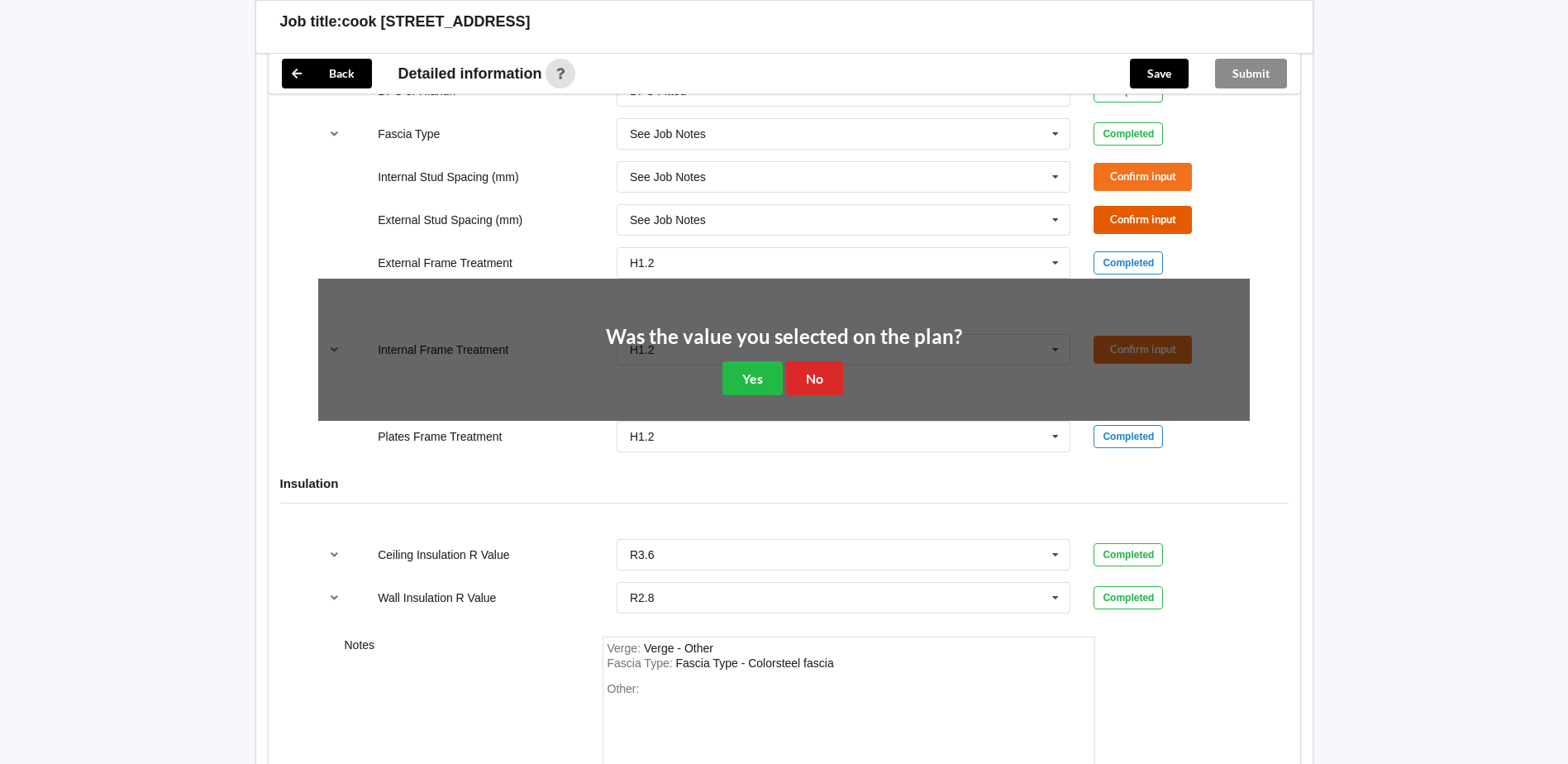
click at [1120, 228] on button "Confirm input" at bounding box center [1142, 219] width 99 height 27
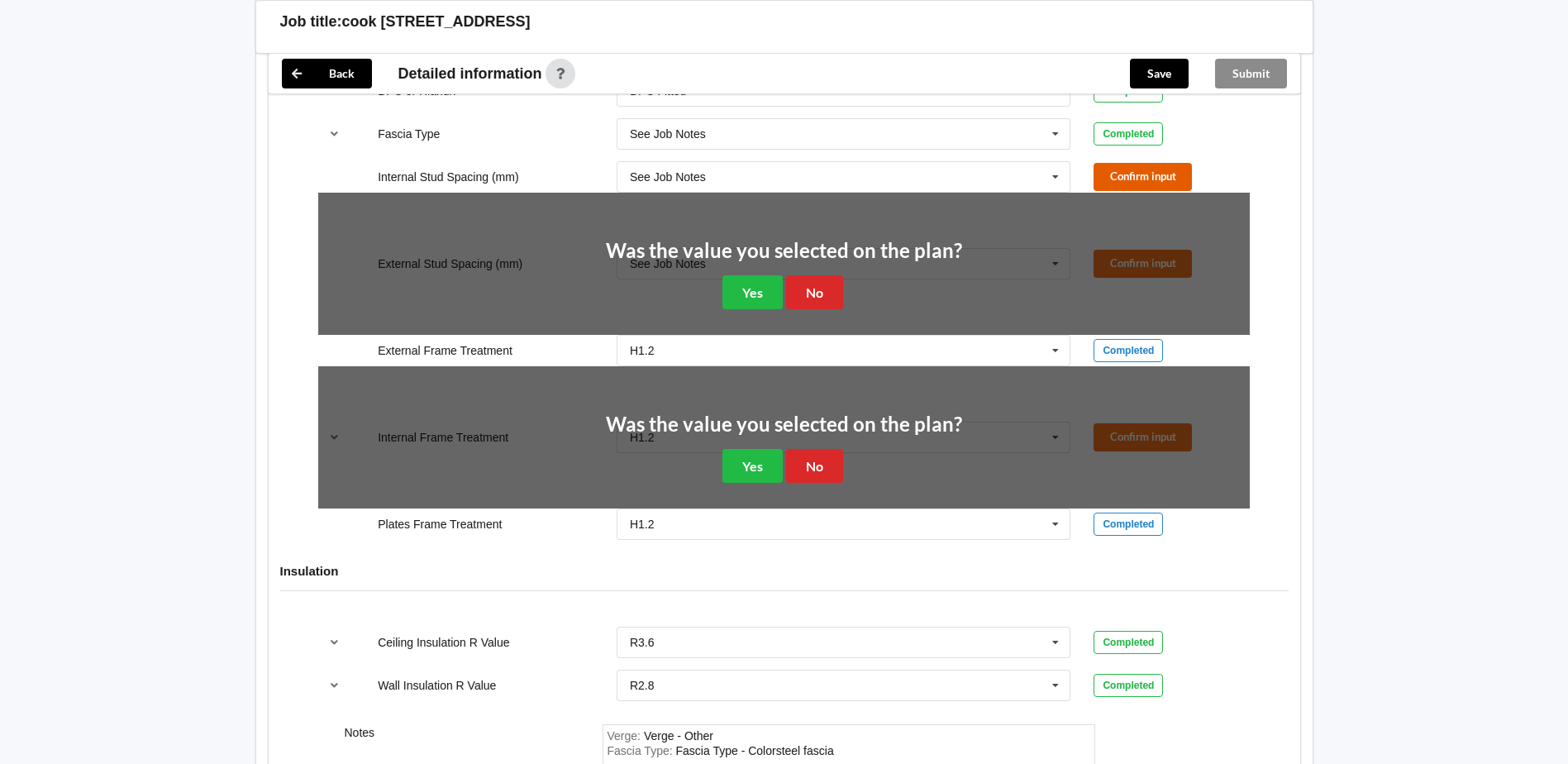
click at [1112, 181] on button "Confirm input" at bounding box center [1142, 176] width 99 height 27
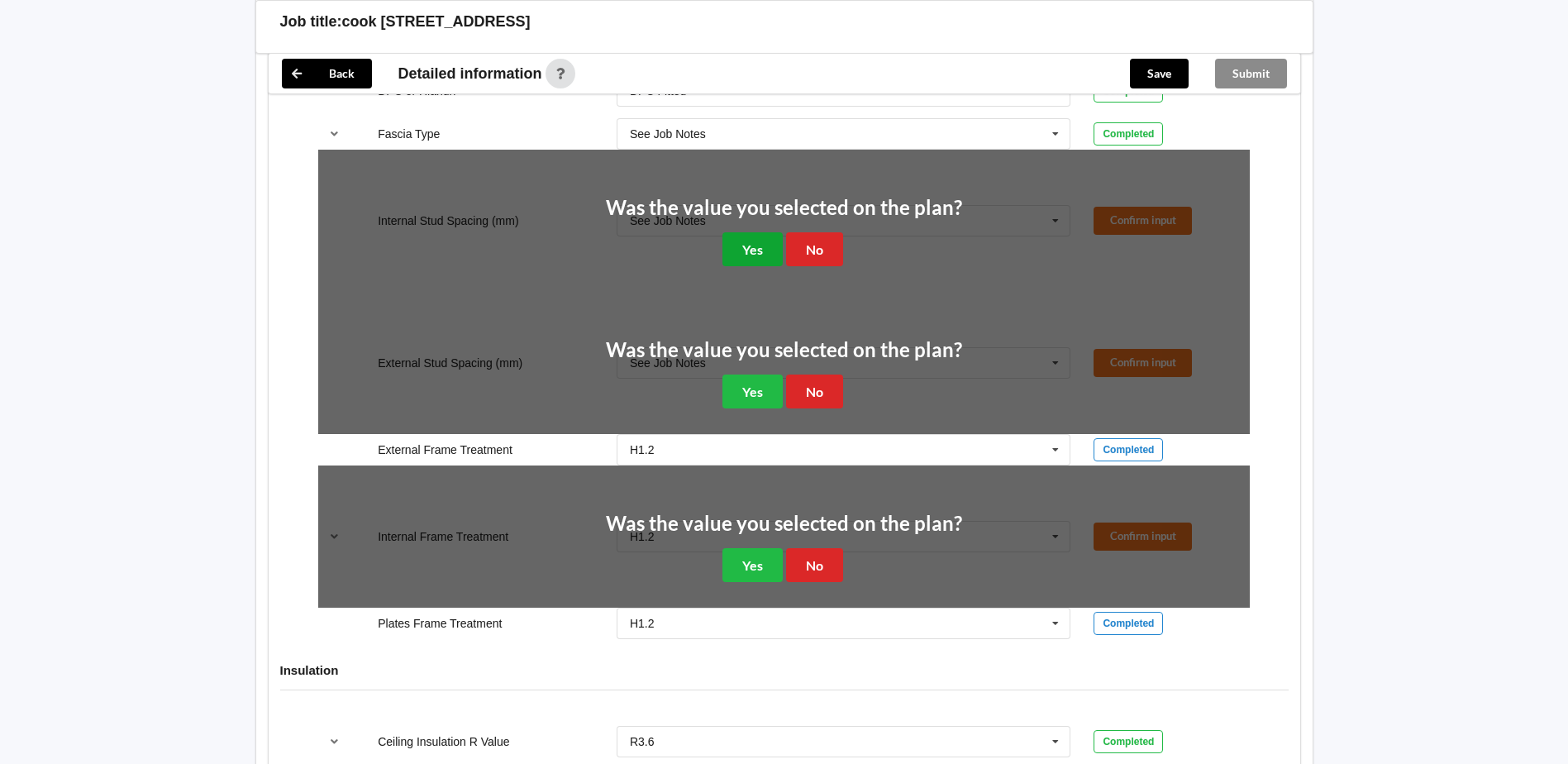
drag, startPoint x: 757, startPoint y: 247, endPoint x: 750, endPoint y: 316, distance: 69.4
click at [757, 248] on button "Yes" at bounding box center [752, 249] width 60 height 34
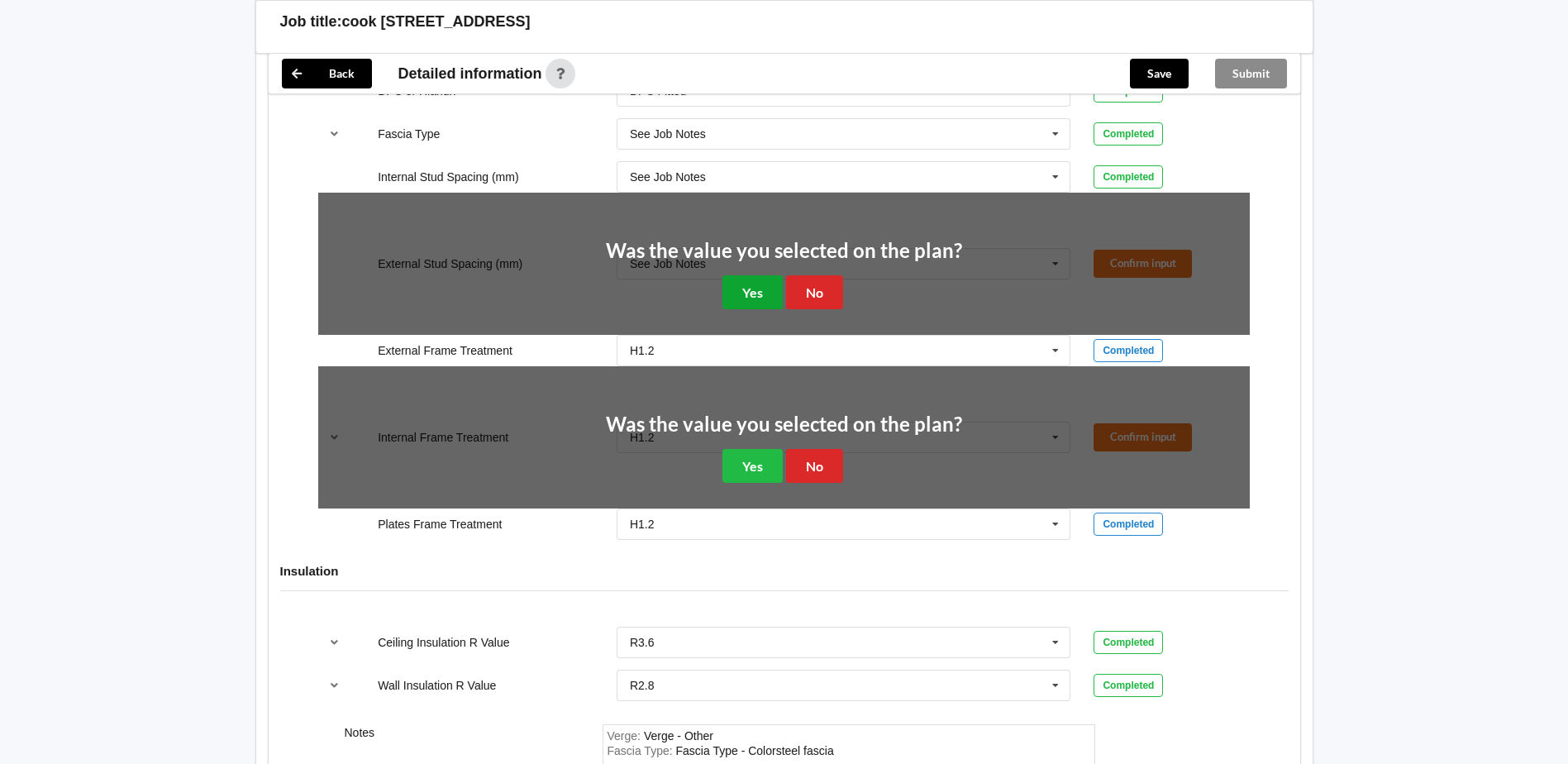
drag, startPoint x: 748, startPoint y: 295, endPoint x: 741, endPoint y: 398, distance: 103.2
click at [741, 398] on div "DPC or Hiandri DPC Fitted DPC Fitted HIANDRI Fitted Not Required See Job Notes …" at bounding box center [784, 307] width 1032 height 488
drag, startPoint x: 746, startPoint y: 462, endPoint x: 744, endPoint y: 387, distance: 75.0
click at [746, 458] on button "Yes" at bounding box center [752, 466] width 60 height 34
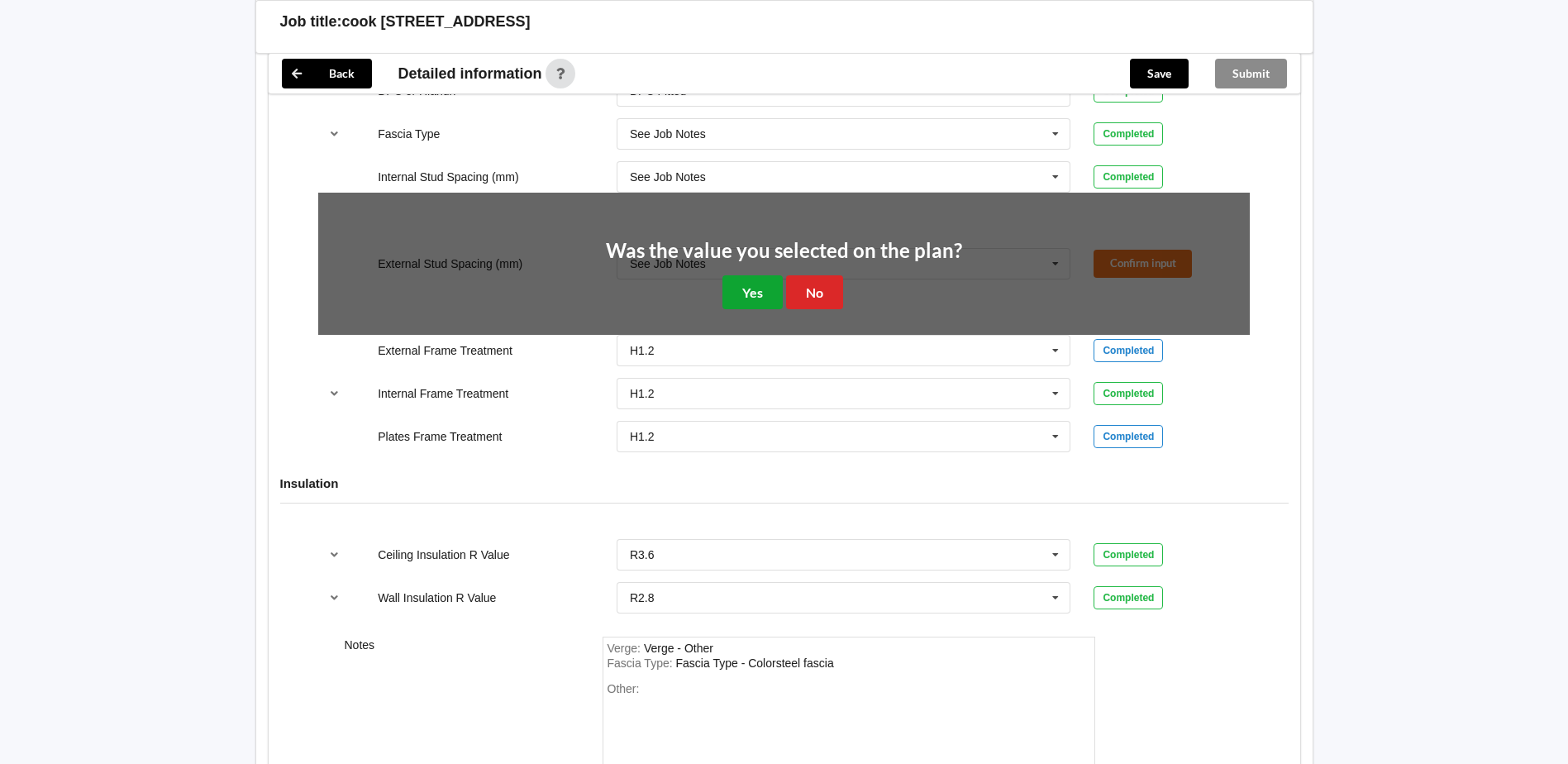
click at [748, 298] on button "Yes" at bounding box center [752, 292] width 60 height 34
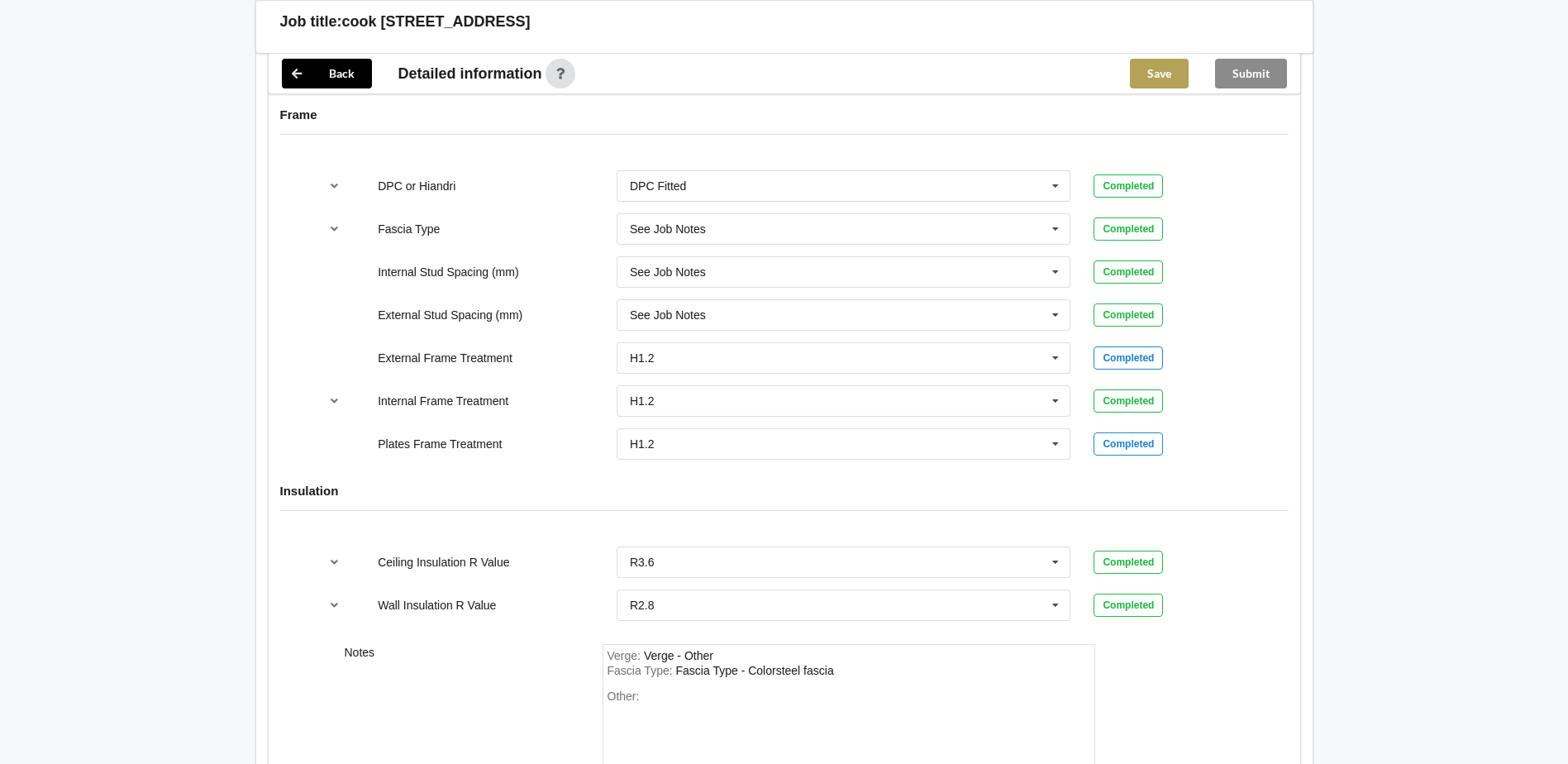
click at [1139, 82] on button "Save" at bounding box center [1159, 73] width 59 height 30
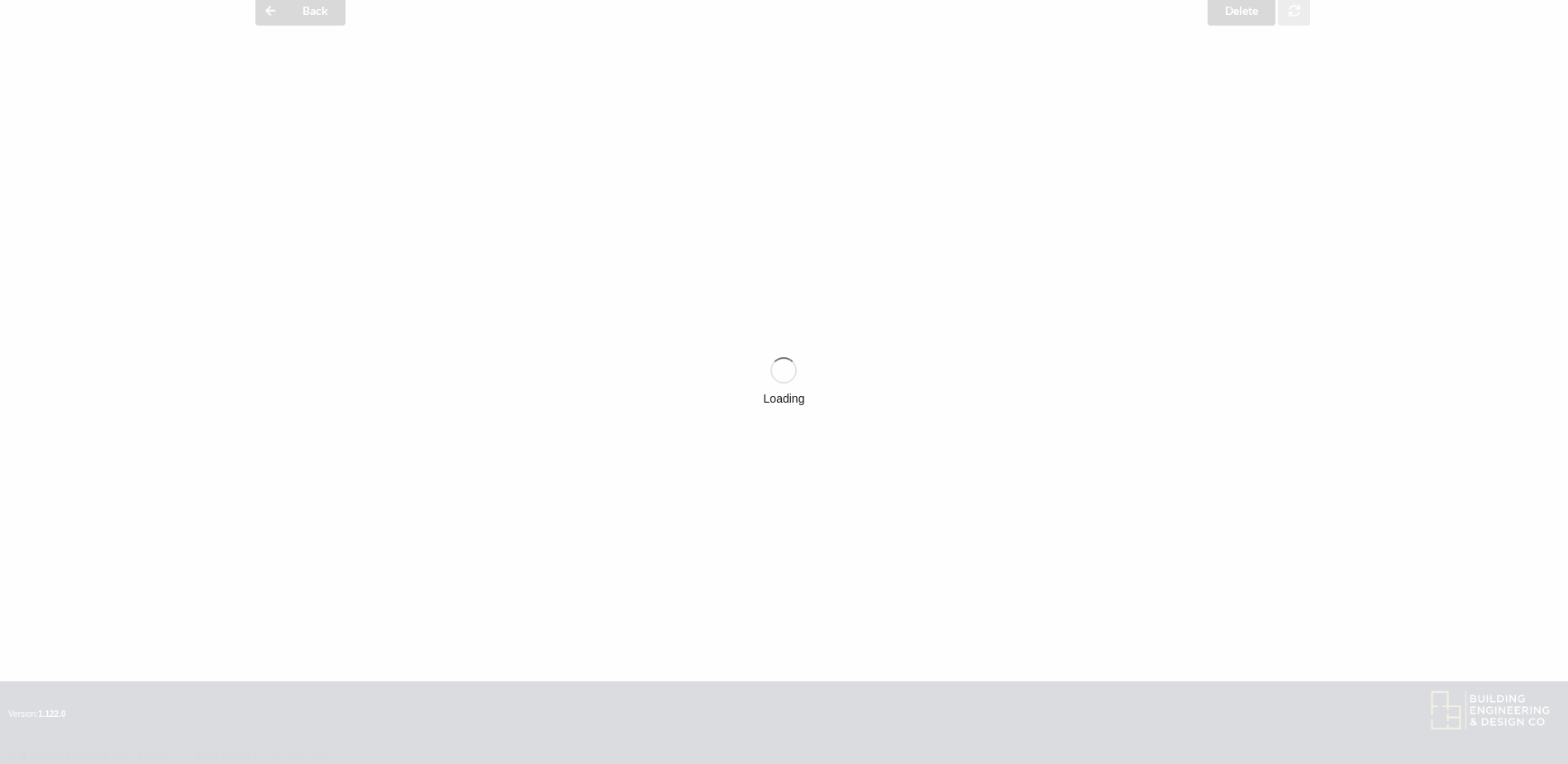
scroll to position [1640, 0]
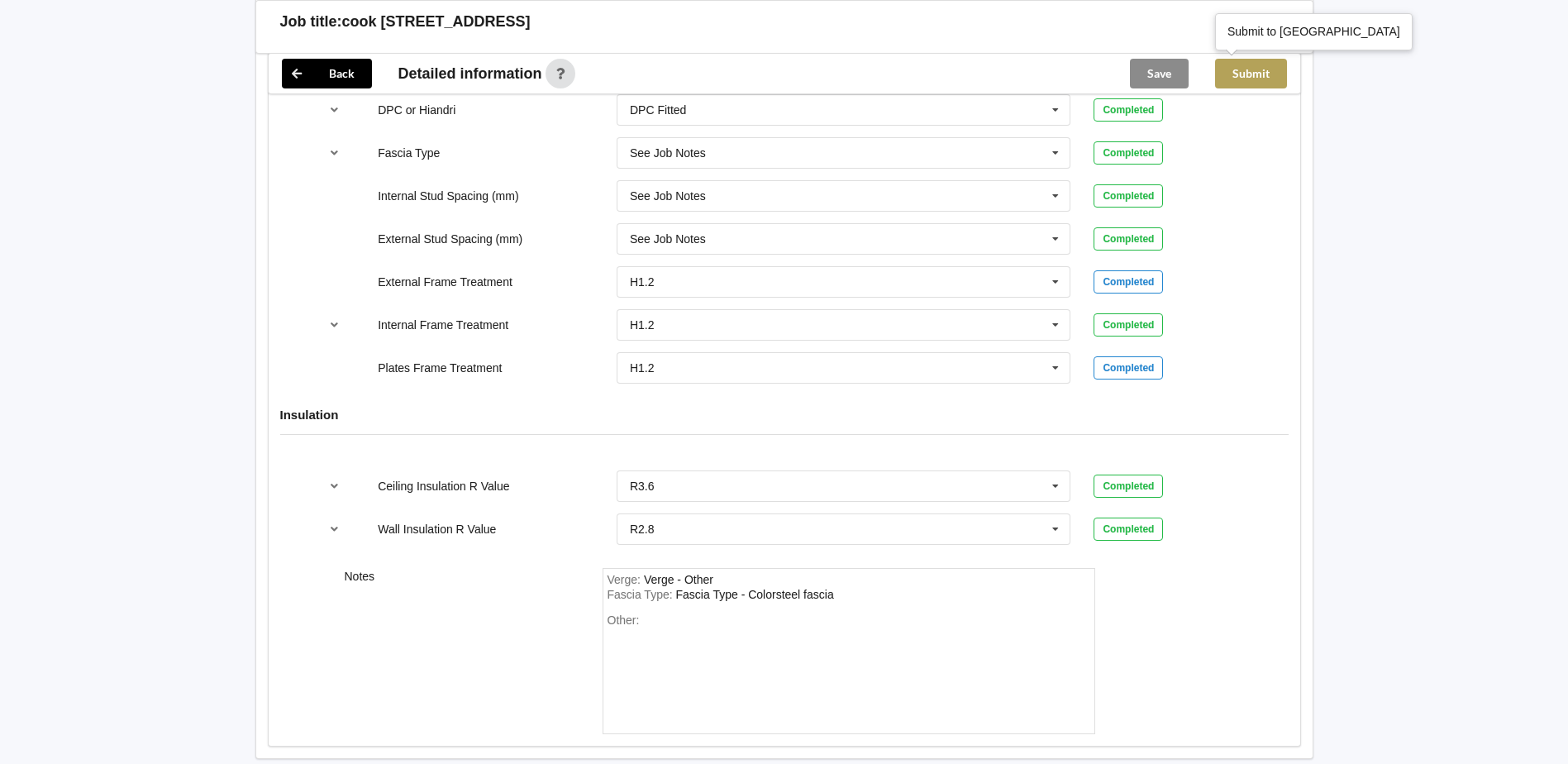
click at [1263, 77] on button "Submit" at bounding box center [1251, 73] width 72 height 30
